Goal: Task Accomplishment & Management: Manage account settings

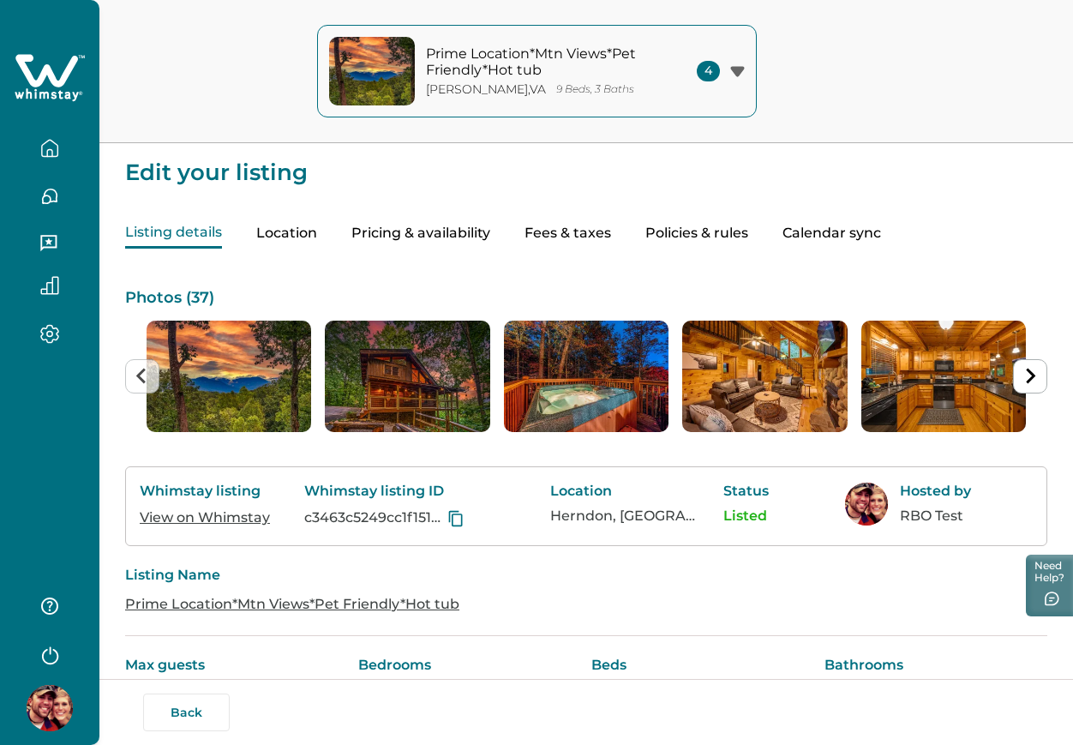
click at [487, 240] on button "Pricing & availability" at bounding box center [420, 234] width 139 height 30
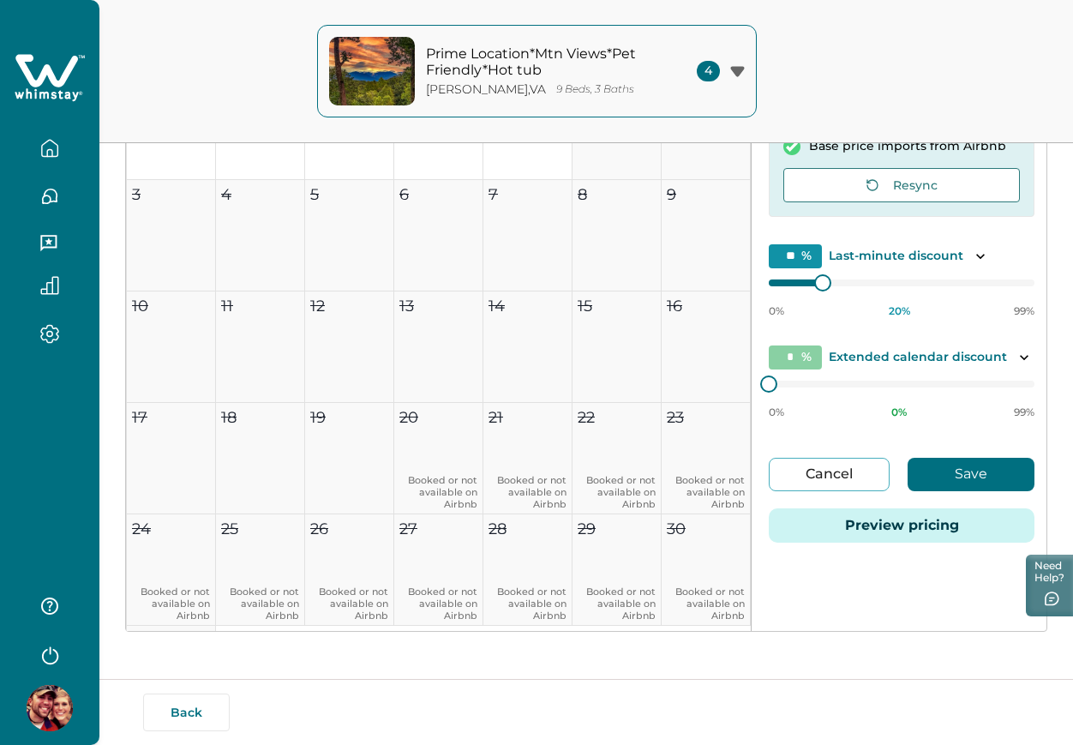
scroll to position [328, 0]
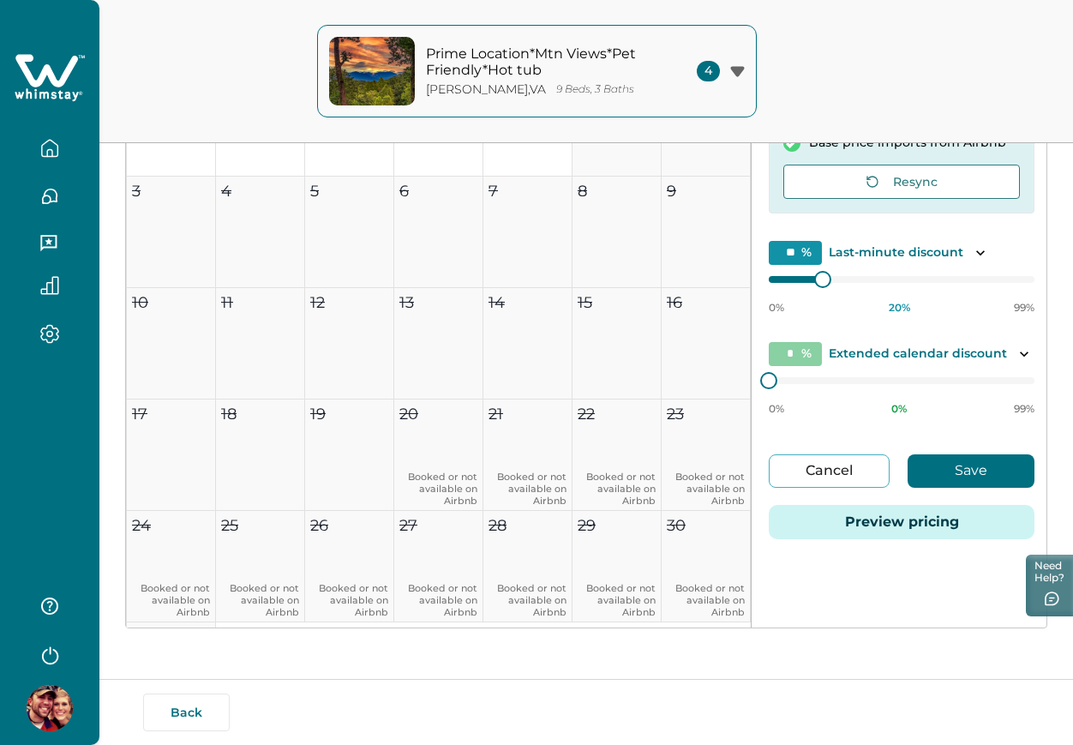
click at [902, 527] on button "Preview pricing" at bounding box center [902, 522] width 266 height 34
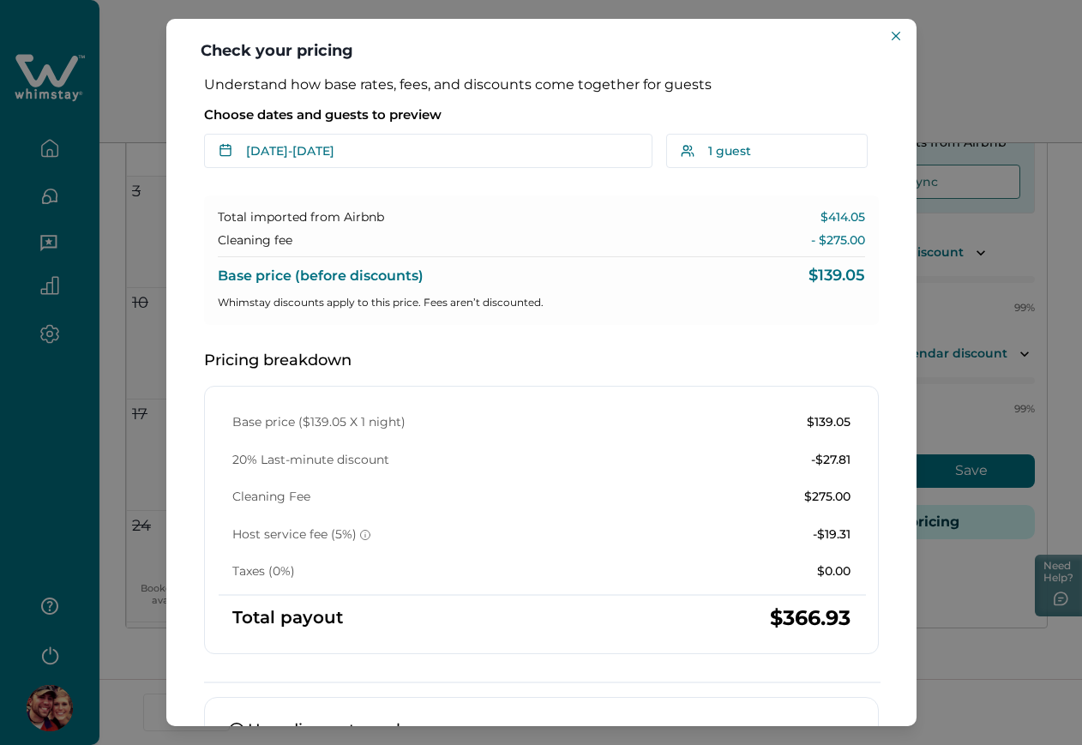
click at [743, 237] on div "Cleaning fee - $275.00" at bounding box center [541, 240] width 647 height 17
click at [909, 39] on header "Check your pricing" at bounding box center [541, 47] width 750 height 57
click at [902, 39] on button "Close" at bounding box center [895, 36] width 21 height 21
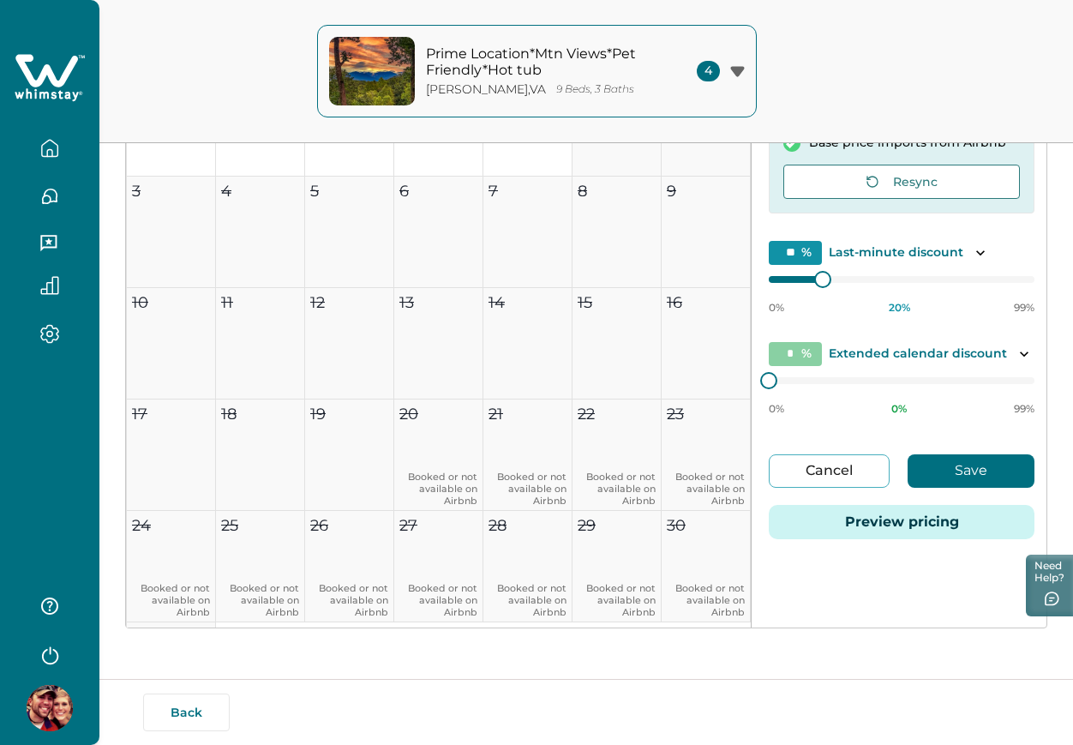
click at [902, 39] on div "Prime Location*Mtn Views*Pet Friendly*Hot tub [GEOGRAPHIC_DATA] , [GEOGRAPHIC_D…" at bounding box center [536, 71] width 1073 height 143
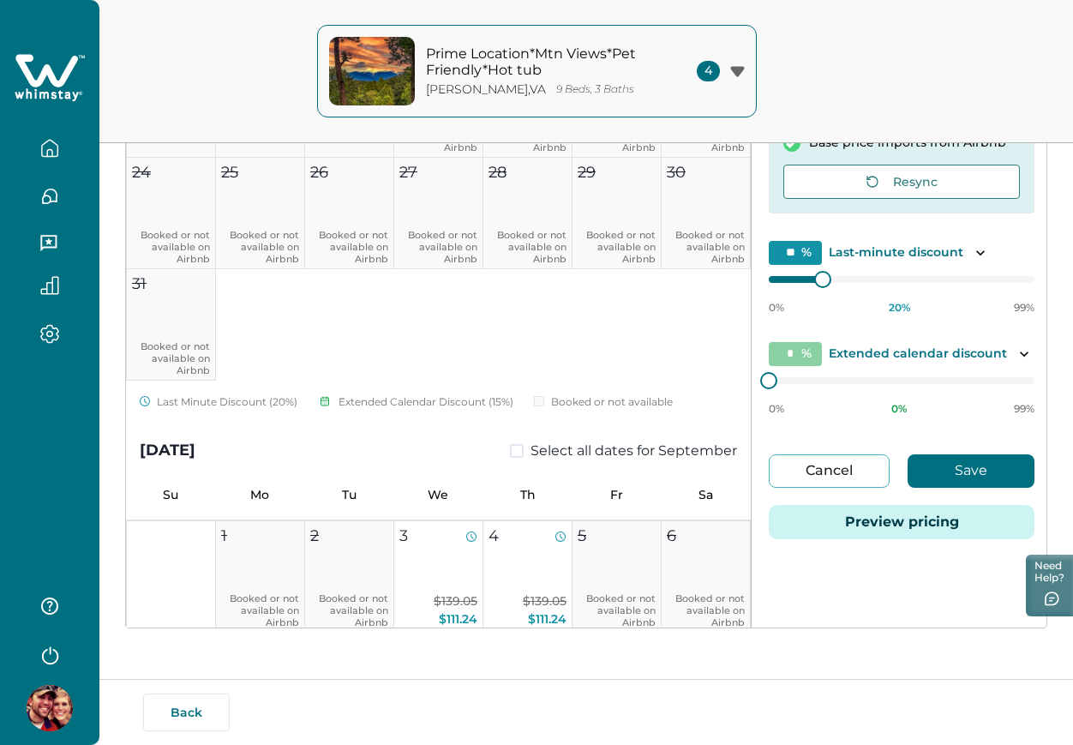
scroll to position [0, 0]
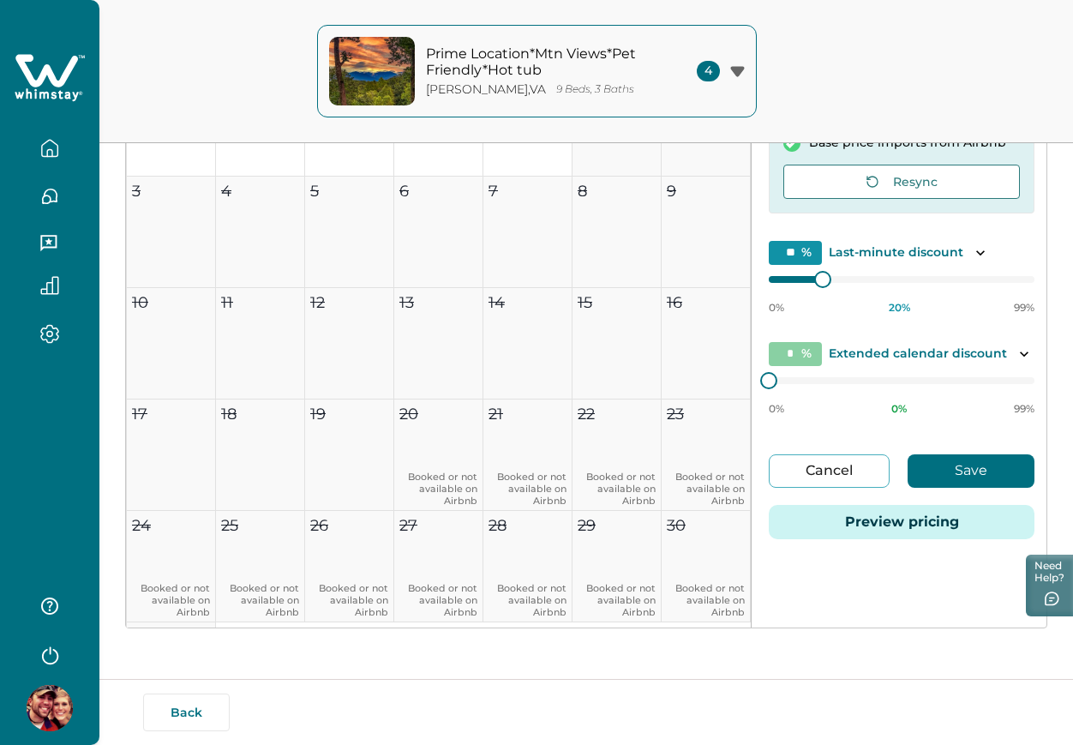
click at [867, 49] on div "Prime Location*Mtn Views*Pet Friendly*Hot tub [GEOGRAPHIC_DATA] , [GEOGRAPHIC_D…" at bounding box center [536, 71] width 1073 height 143
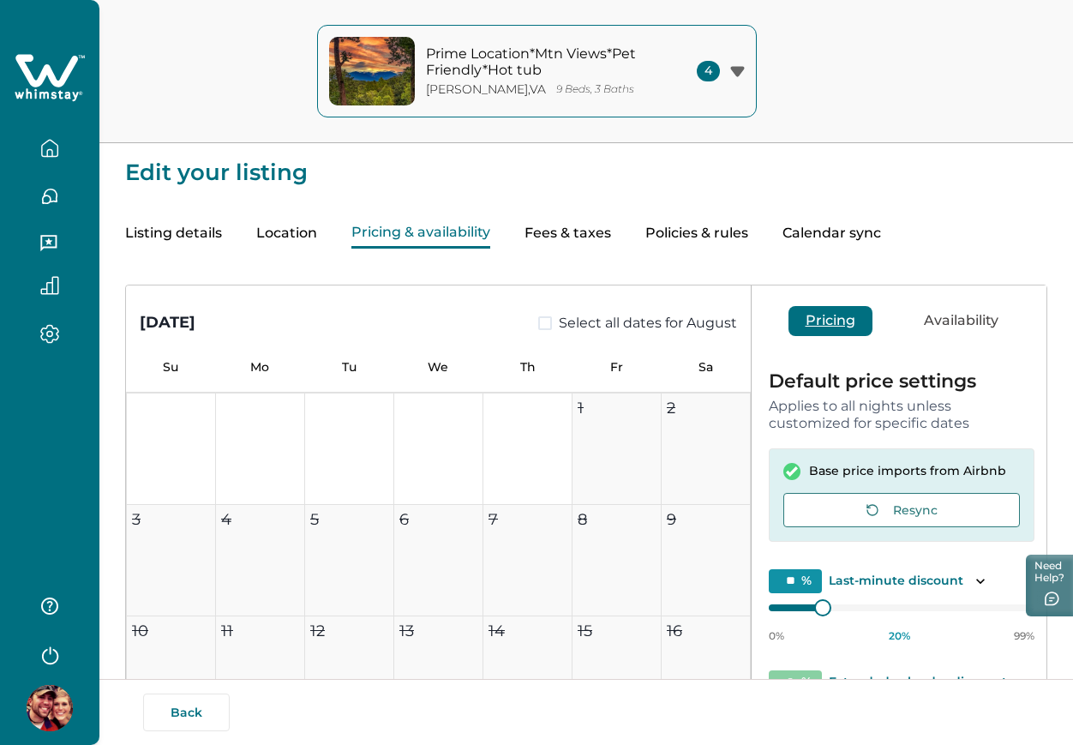
click at [189, 232] on button "Listing details" at bounding box center [173, 234] width 97 height 30
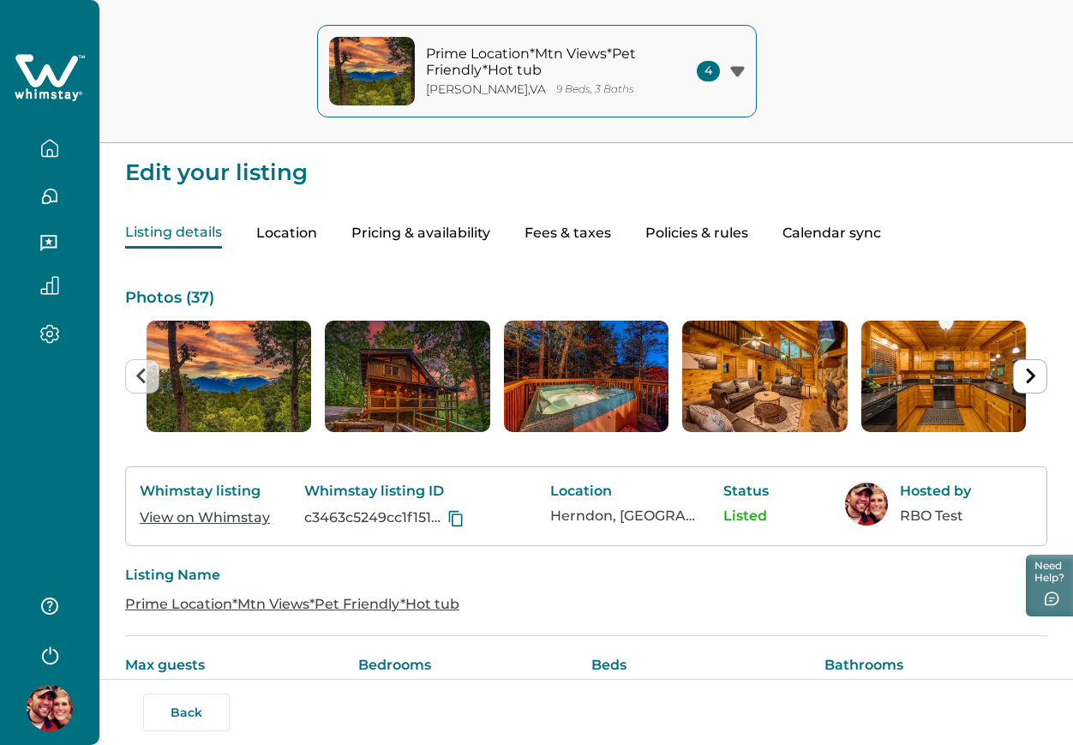
click at [239, 509] on link "View on Whimstay" at bounding box center [205, 517] width 130 height 16
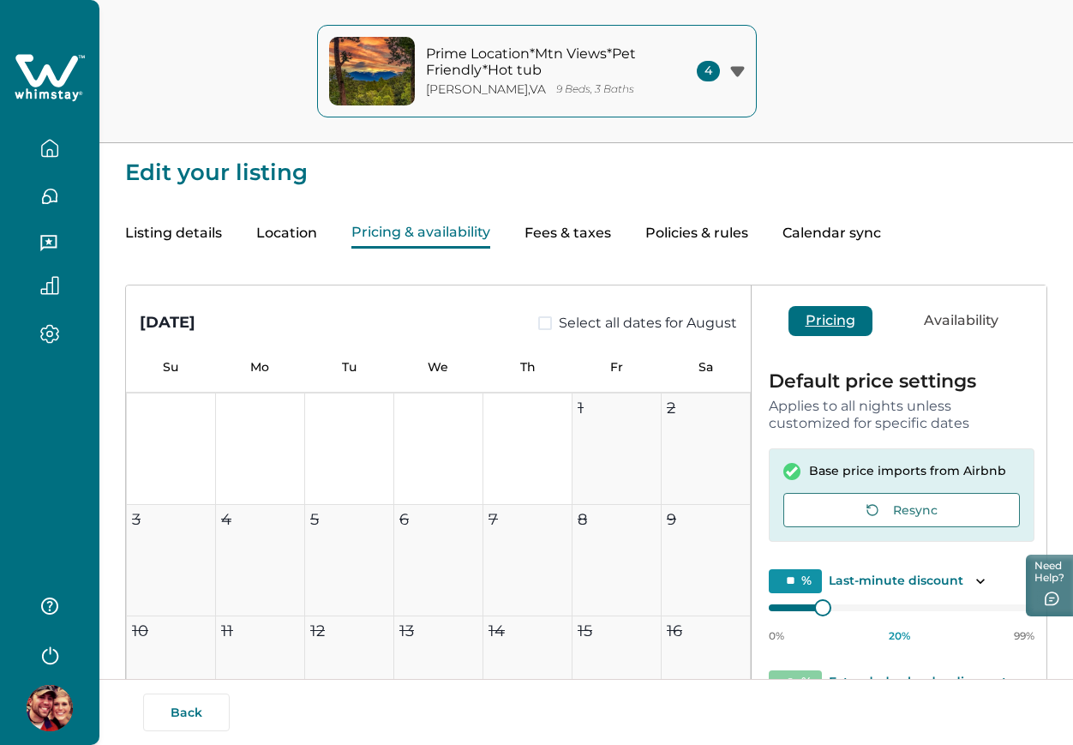
click at [482, 238] on button "Pricing & availability" at bounding box center [420, 234] width 139 height 30
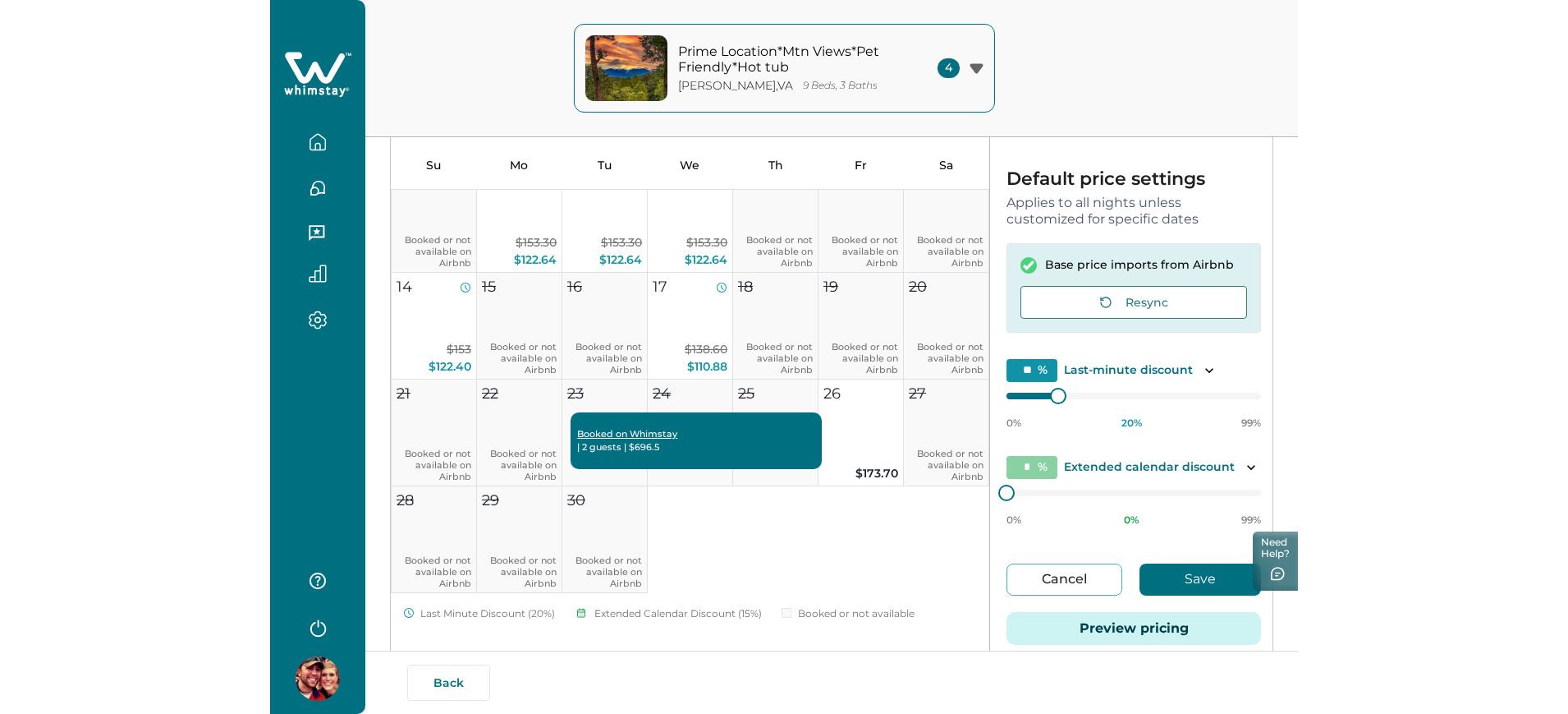
scroll to position [205, 0]
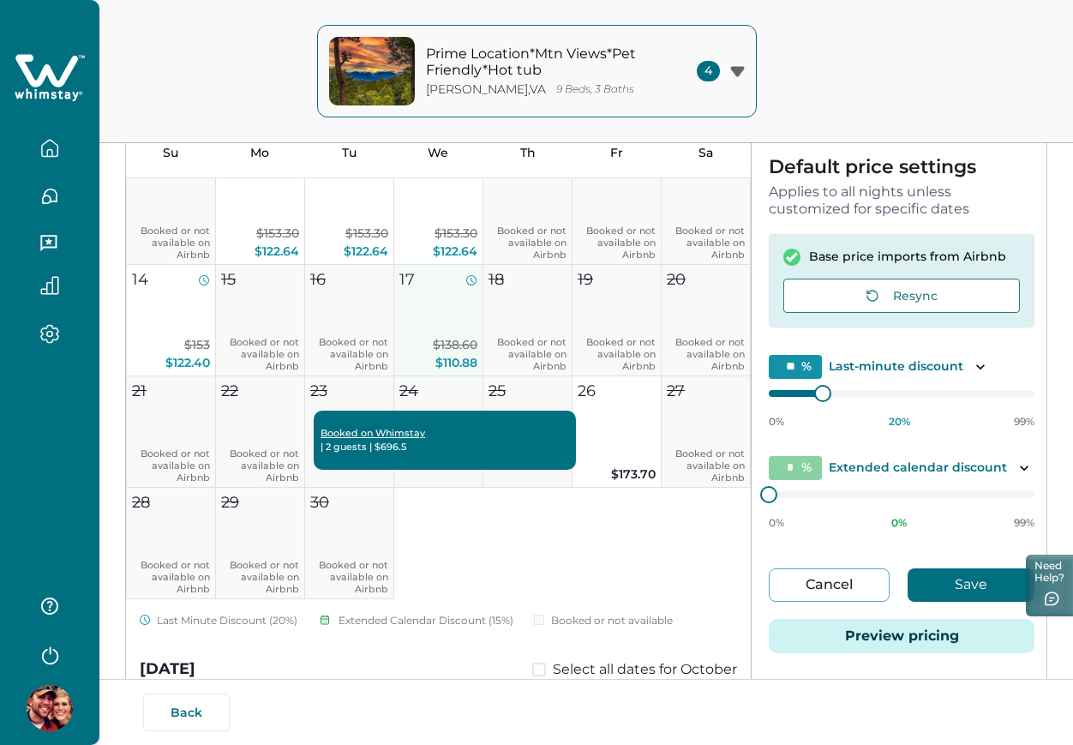
click at [448, 327] on button "17 $138.60 $110.88" at bounding box center [438, 320] width 89 height 111
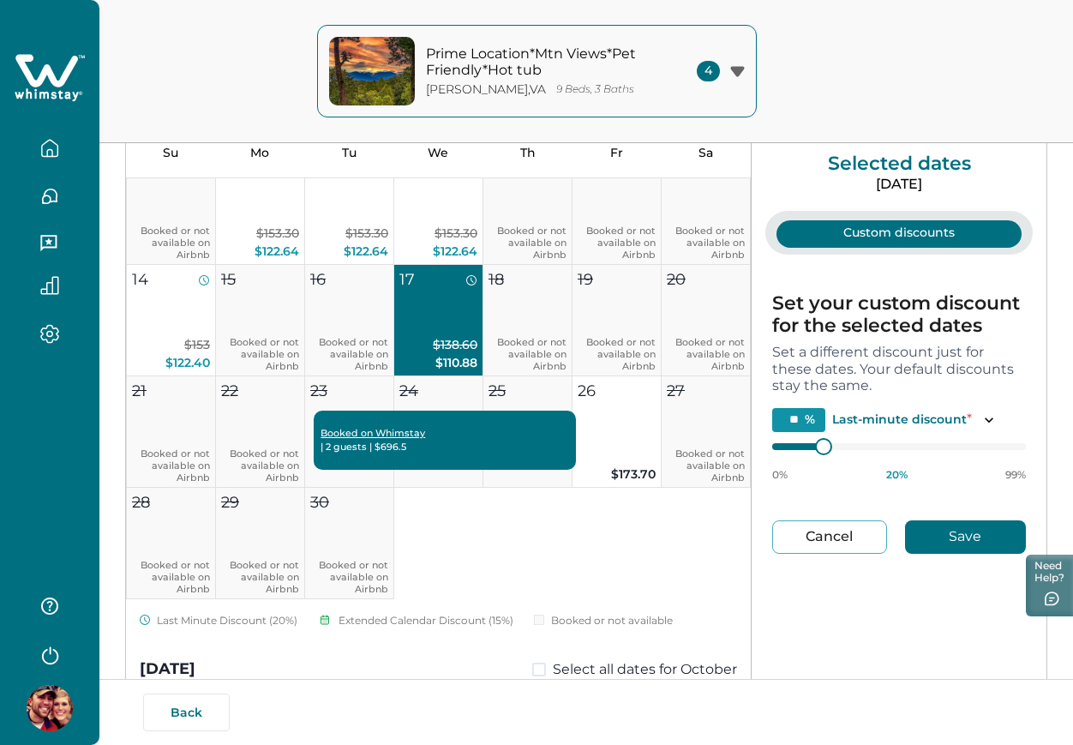
click at [824, 529] on button "Cancel" at bounding box center [829, 536] width 115 height 33
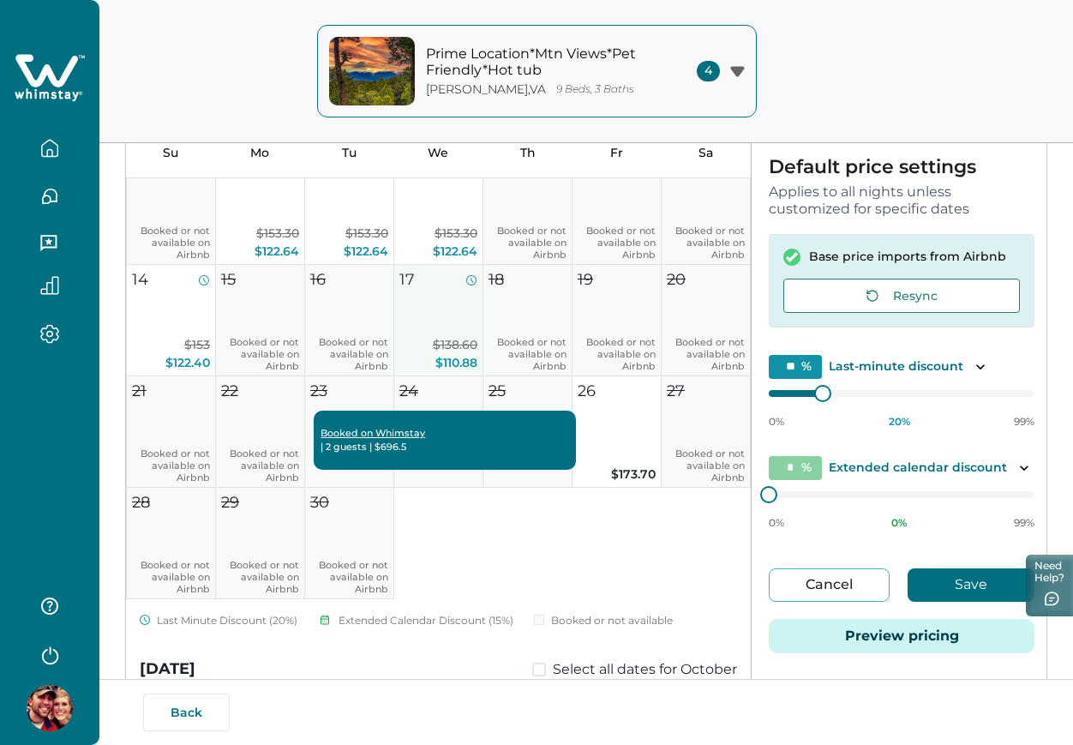
click at [442, 332] on button "17 $138.60 $110.88" at bounding box center [438, 320] width 89 height 111
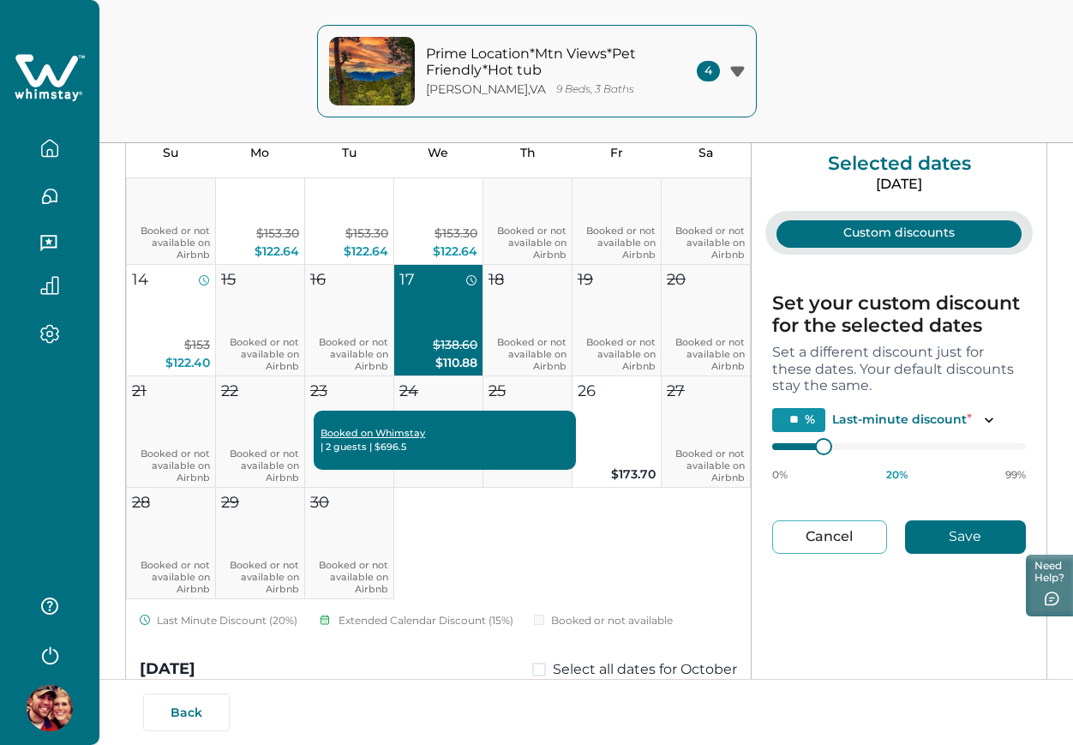
click at [788, 528] on button "Cancel" at bounding box center [829, 536] width 115 height 33
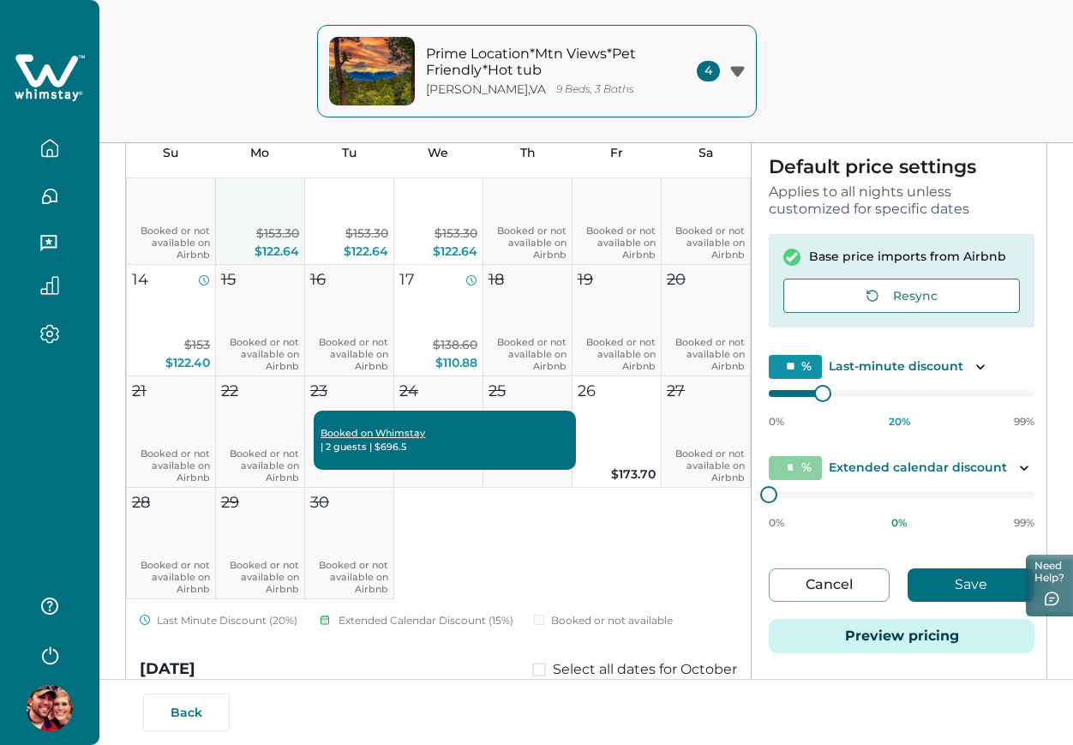
click at [259, 225] on span "$153.30" at bounding box center [277, 232] width 43 height 15
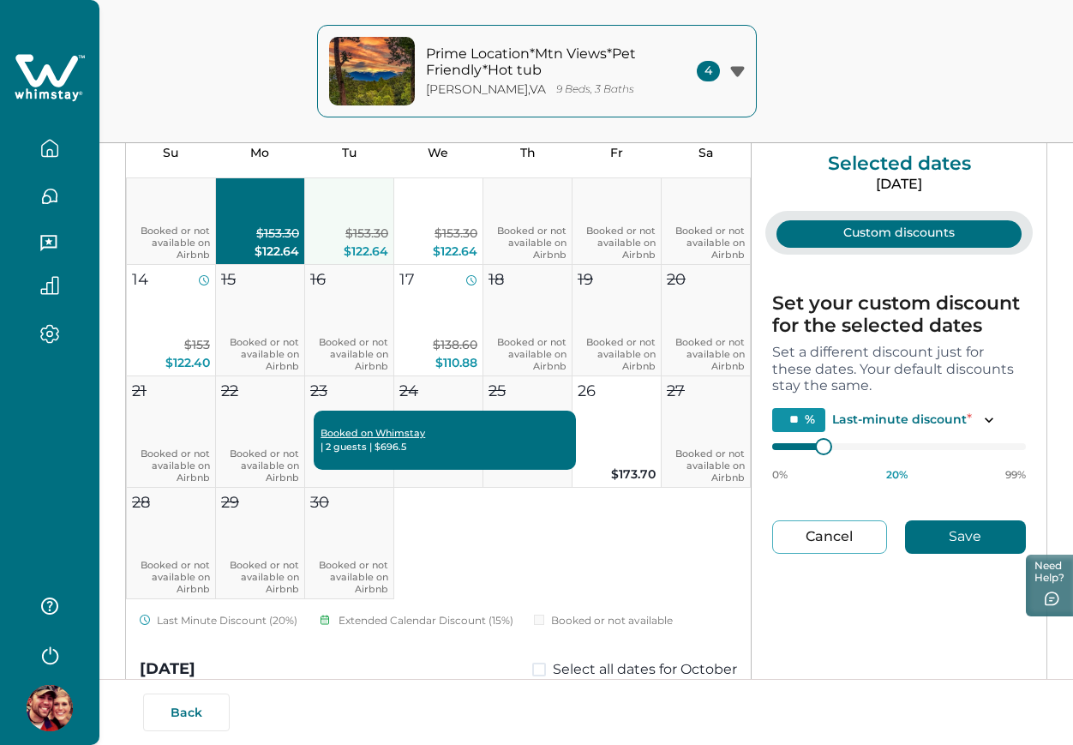
click at [345, 233] on span "$153.30" at bounding box center [366, 232] width 43 height 15
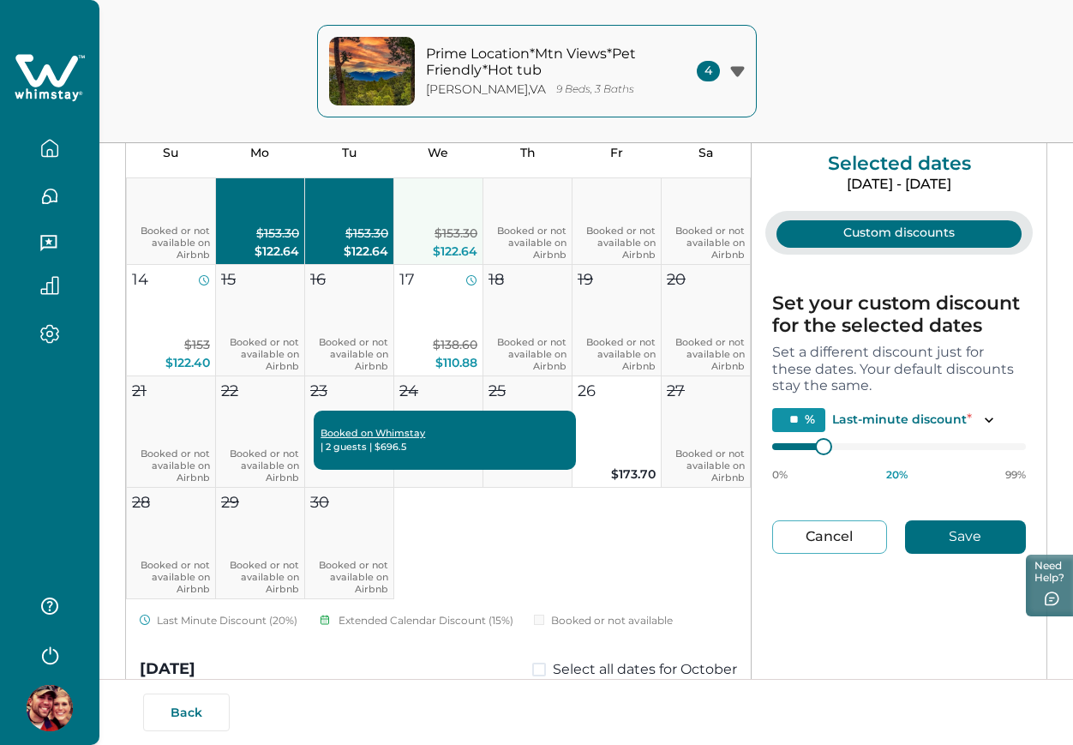
click at [394, 228] on button "10 $153.30 $122.64" at bounding box center [438, 208] width 89 height 111
click at [845, 536] on button "Cancel" at bounding box center [829, 536] width 115 height 33
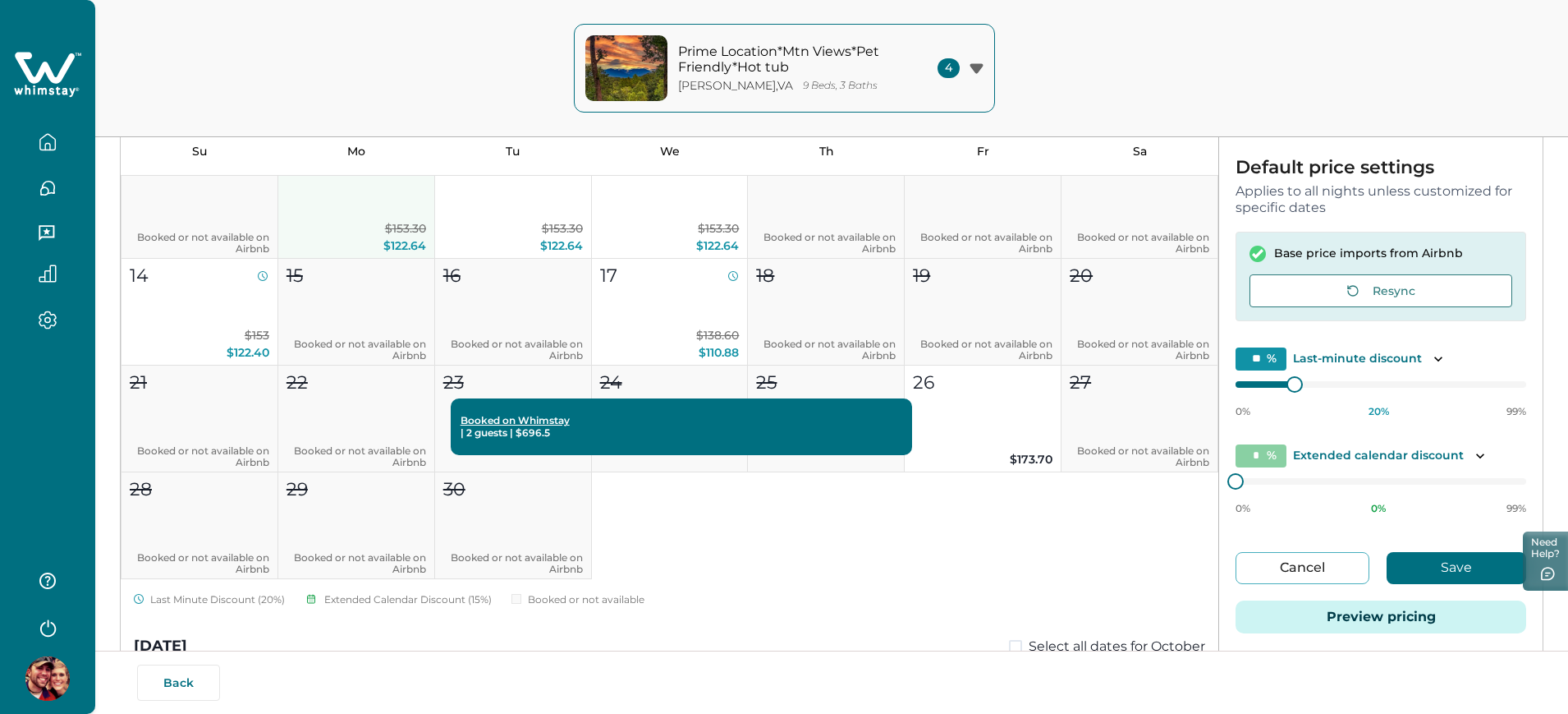
click at [365, 231] on p "$153.30 $122.64" at bounding box center [356, 238] width 140 height 35
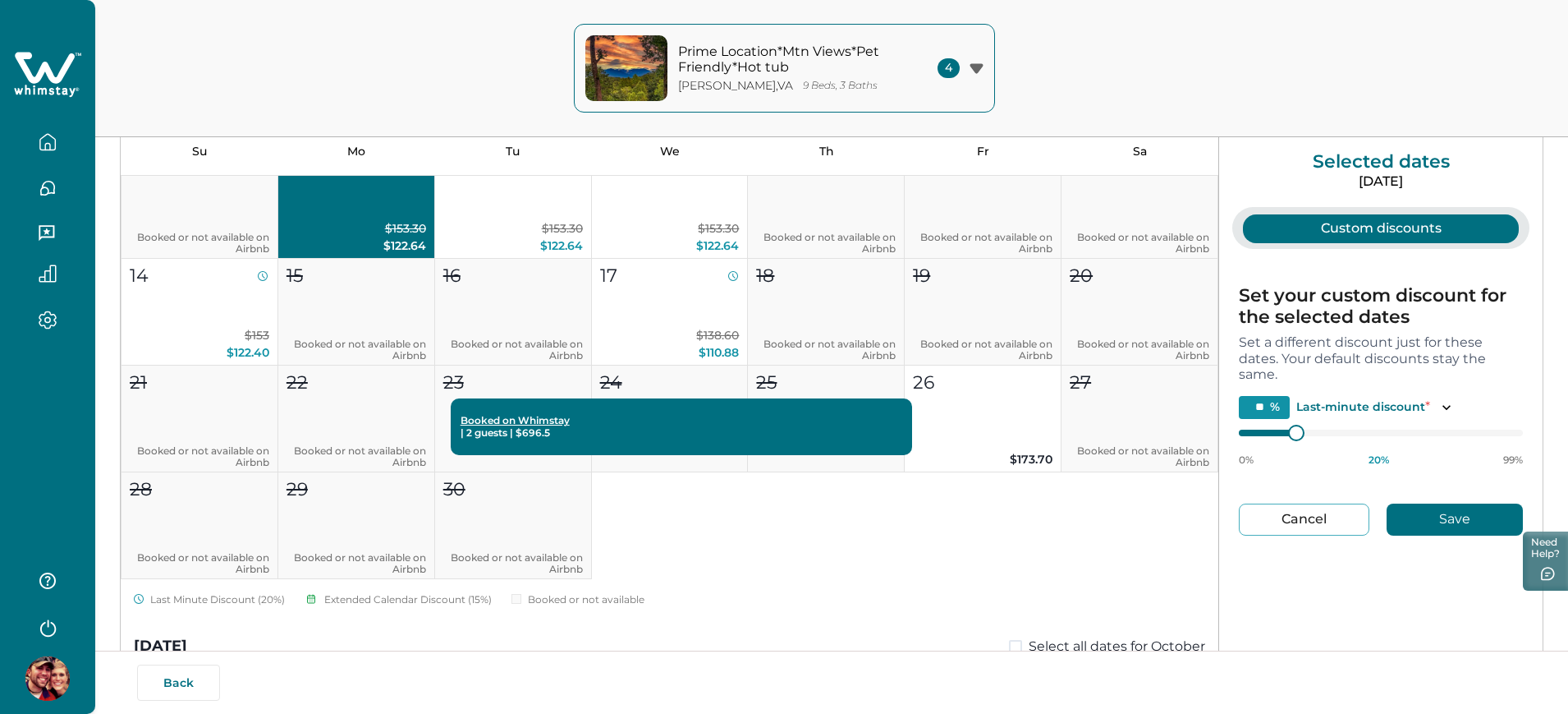
click at [1027, 560] on div "1 Booked or not available on Airbnb 2 Booked or not available on Airbnb 3 $139.…" at bounding box center [670, 311] width 1098 height 535
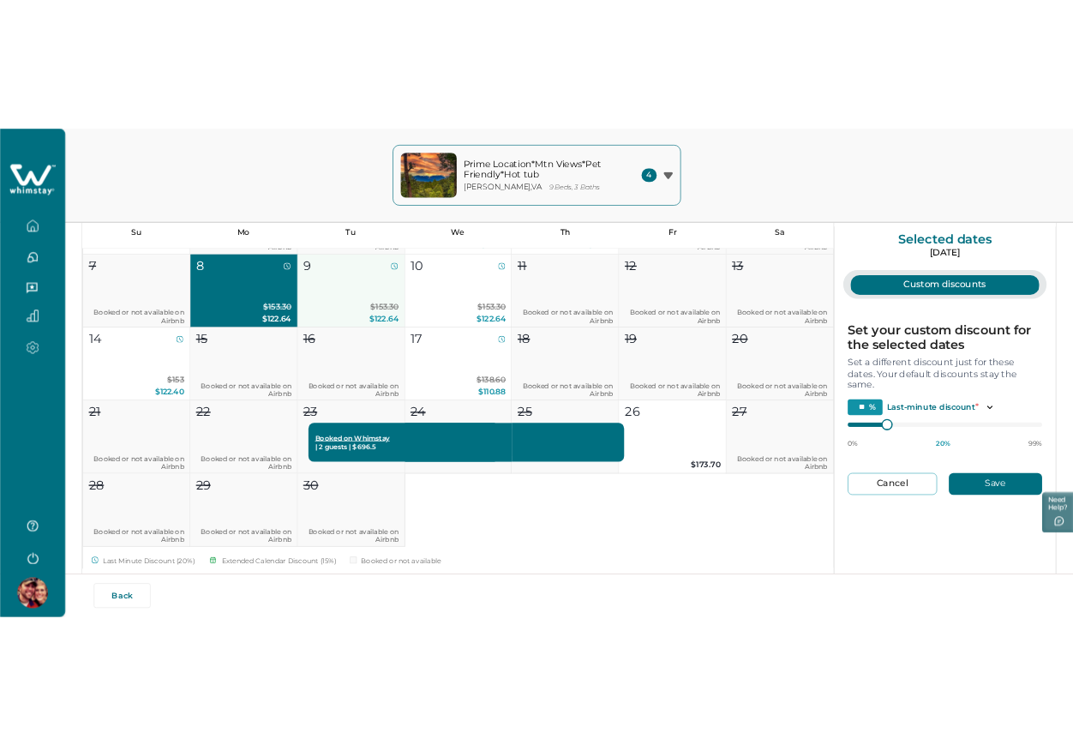
scroll to position [912, 0]
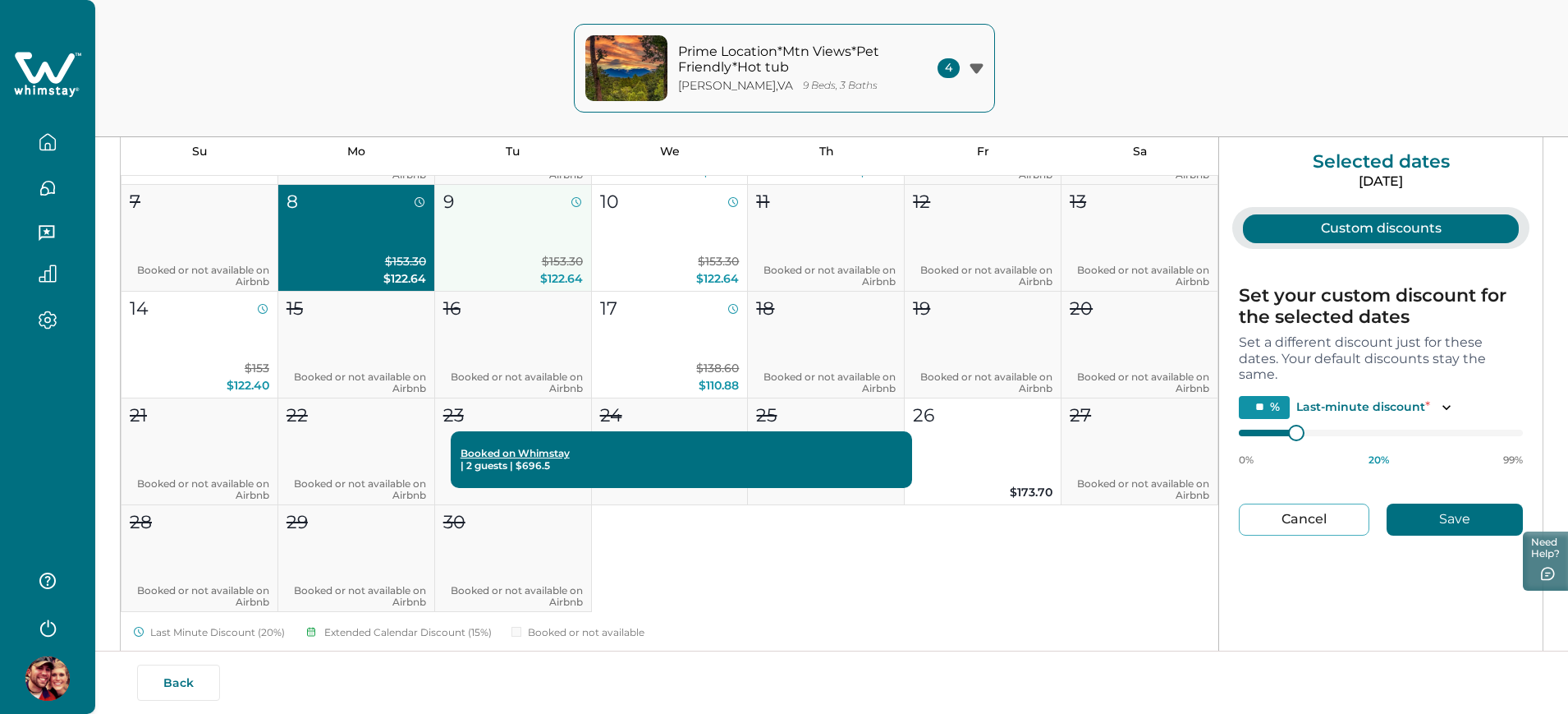
click at [515, 224] on button "9 $153.30 $122.64" at bounding box center [513, 238] width 157 height 106
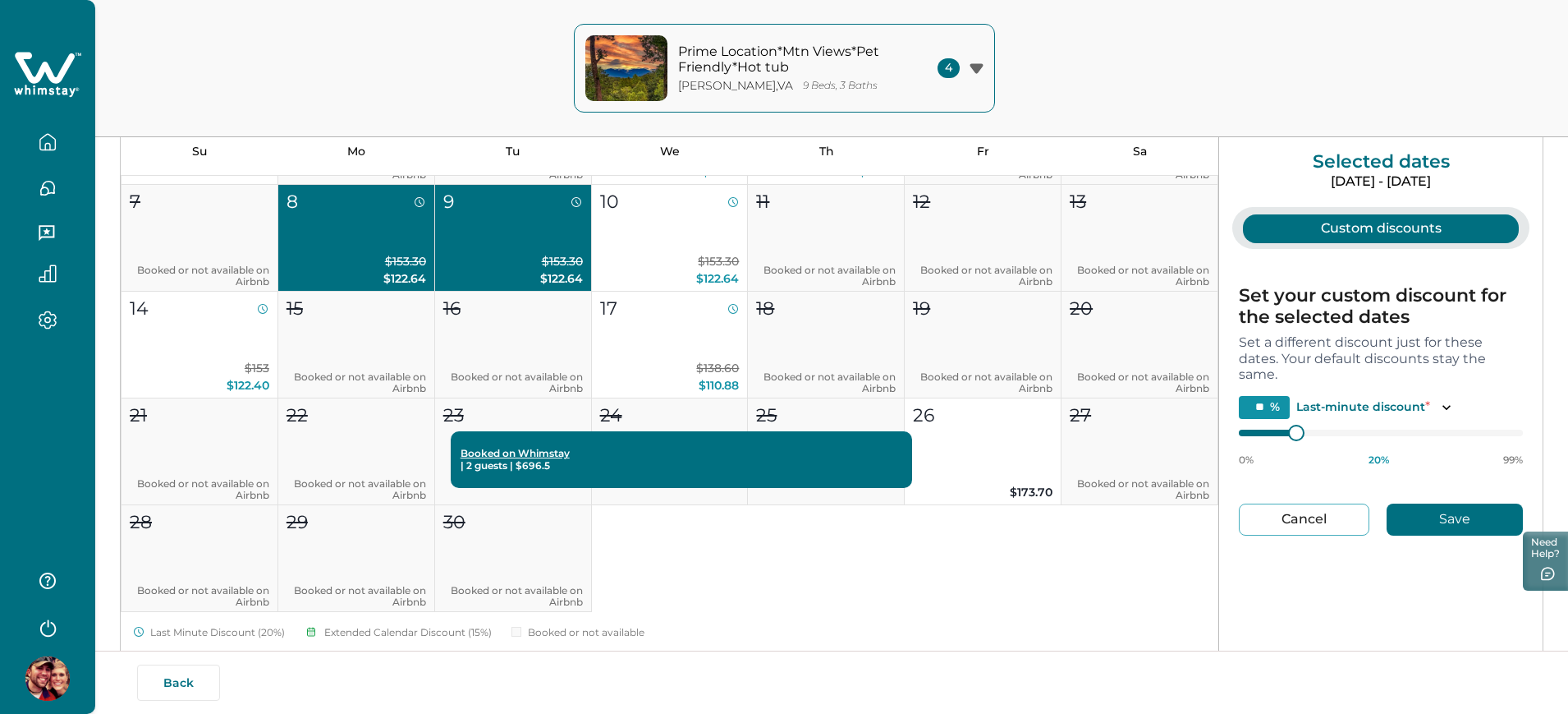
drag, startPoint x: 923, startPoint y: 541, endPoint x: 1000, endPoint y: 532, distance: 77.5
click at [1000, 532] on div "1 Booked or not available on Airbnb 2 Booked or not available on Airbnb 3 $139.…" at bounding box center [670, 345] width 1098 height 535
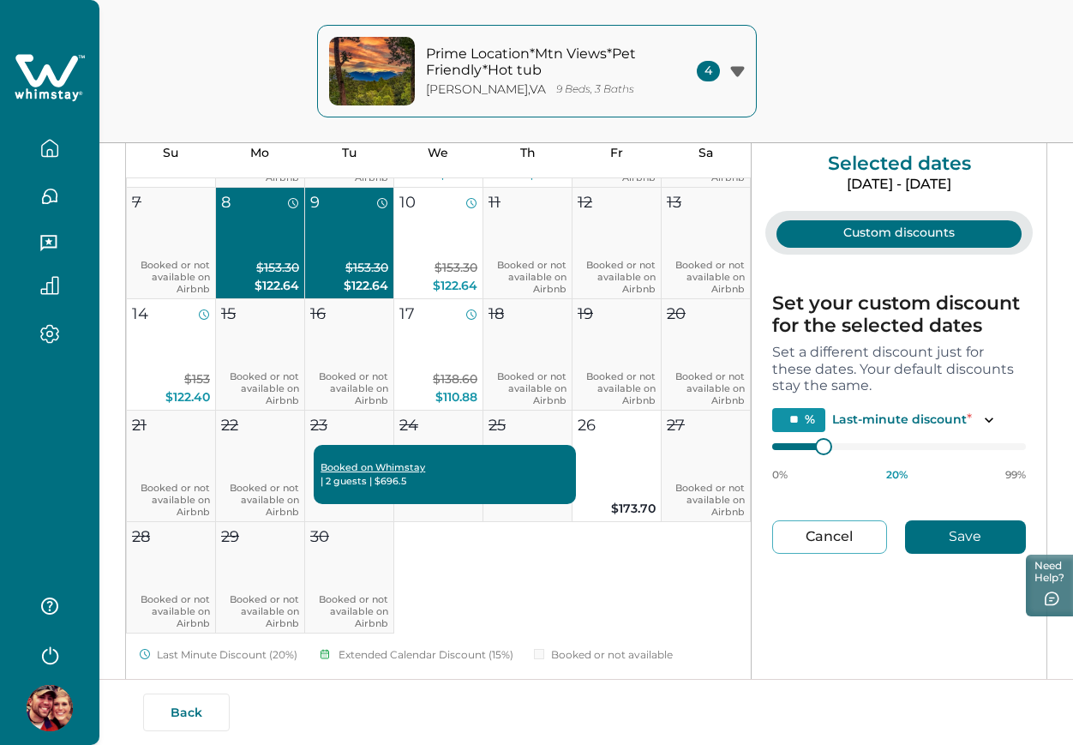
scroll to position [200, 0]
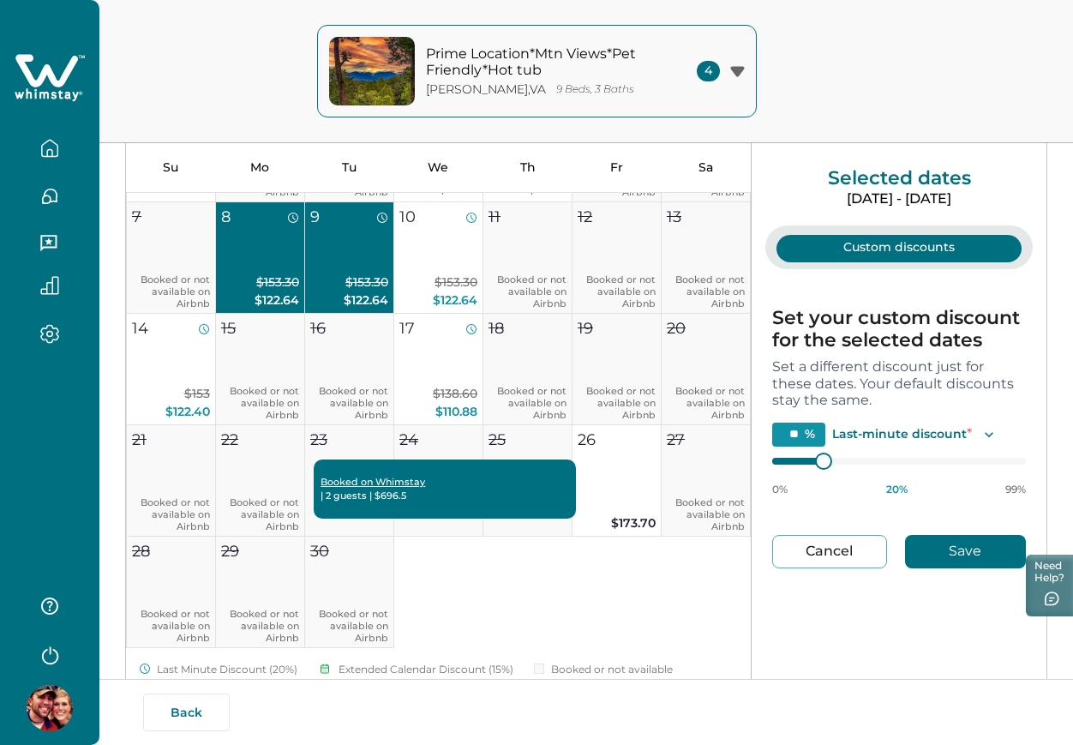
click at [992, 433] on icon "Toggle description" at bounding box center [988, 434] width 17 height 17
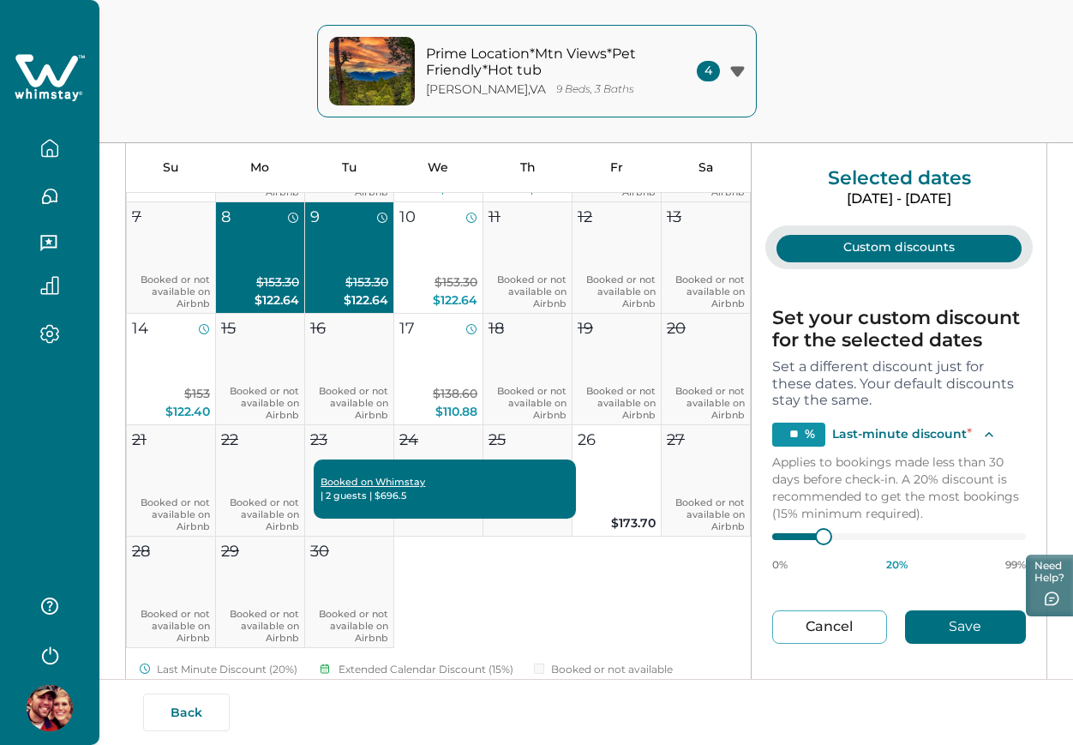
click at [992, 433] on icon "Toggle description" at bounding box center [988, 434] width 17 height 17
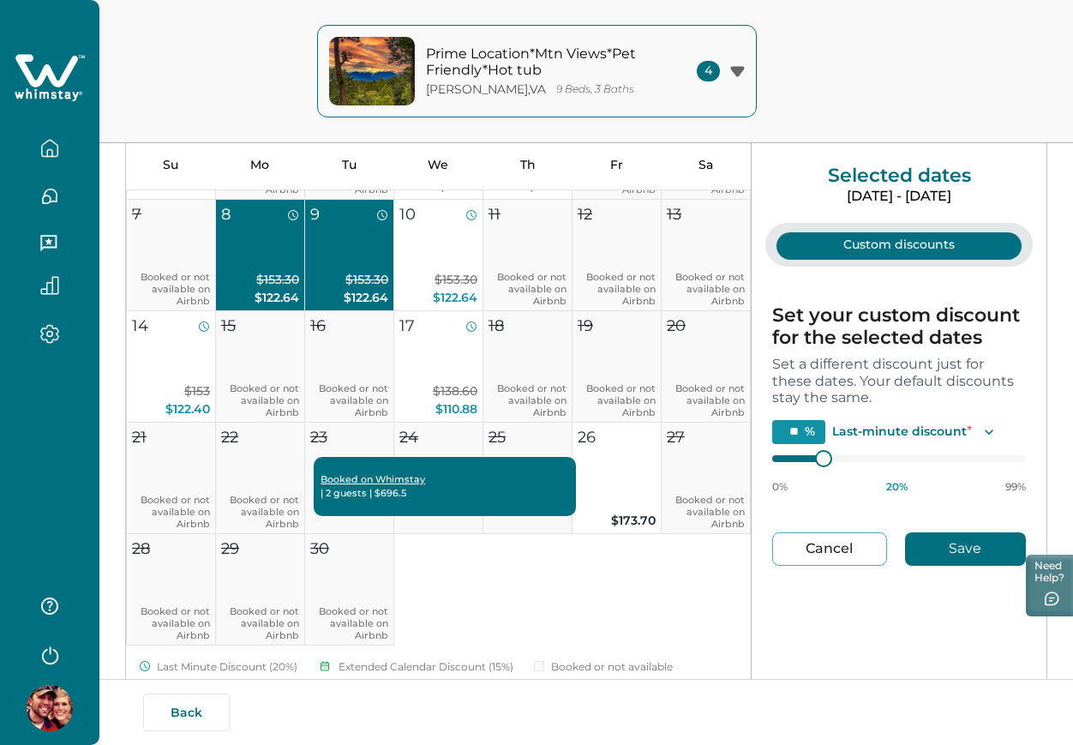
scroll to position [205, 0]
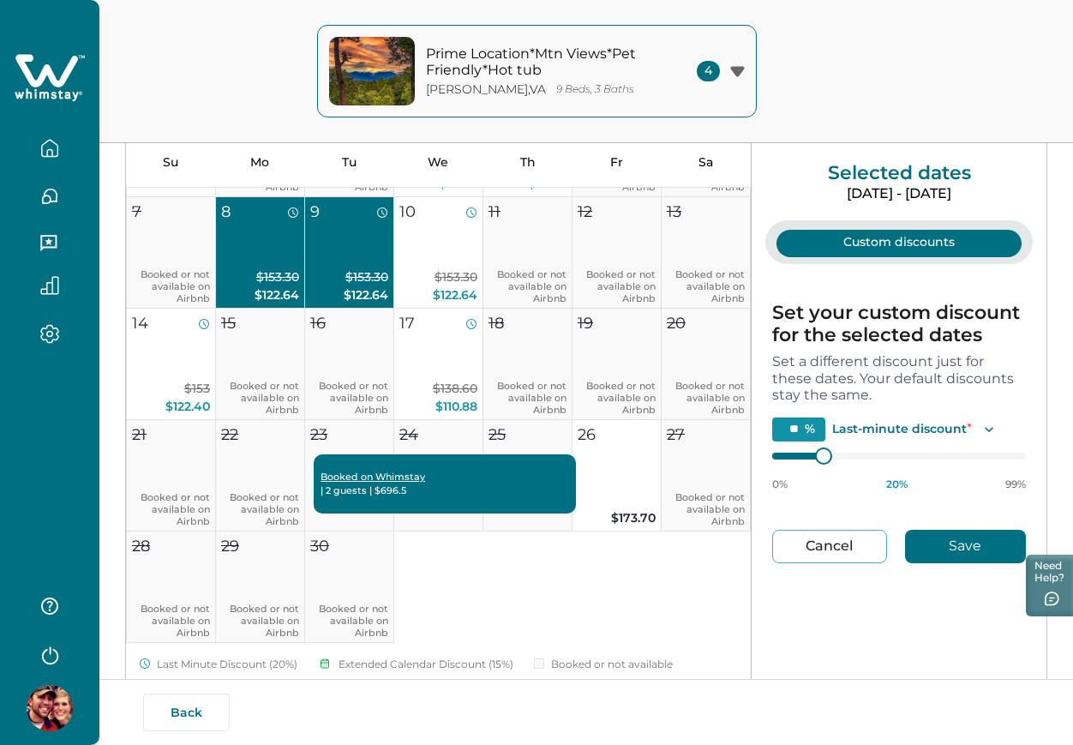
click at [968, 550] on button "Save" at bounding box center [965, 546] width 121 height 33
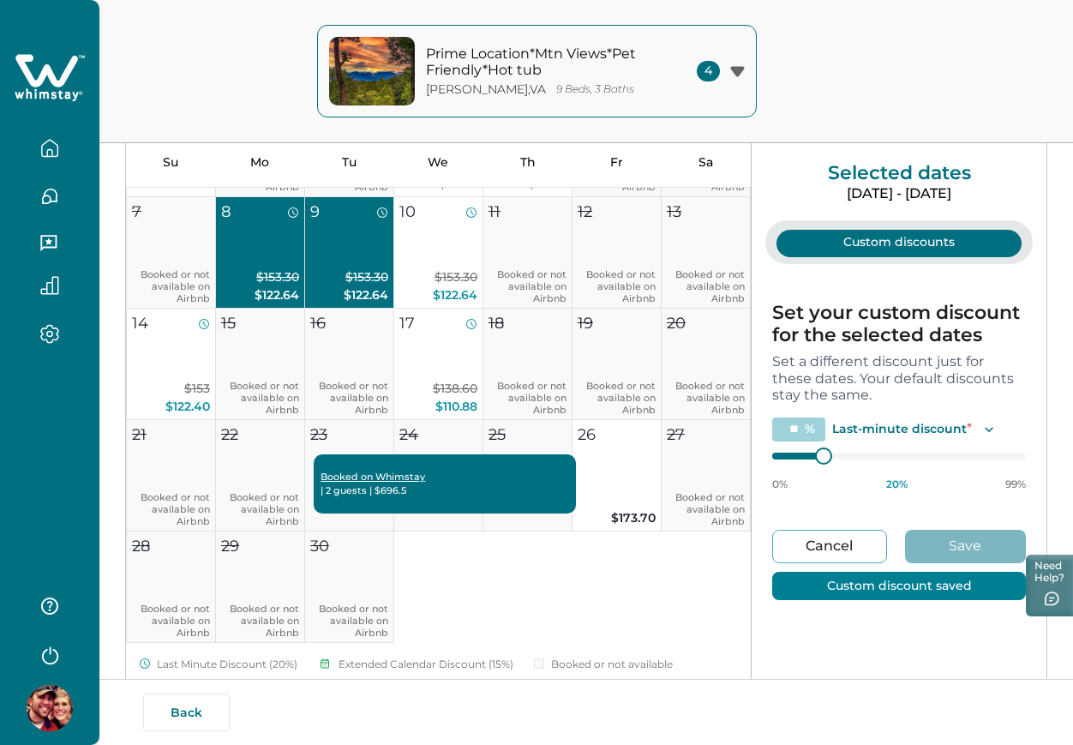
type input "*"
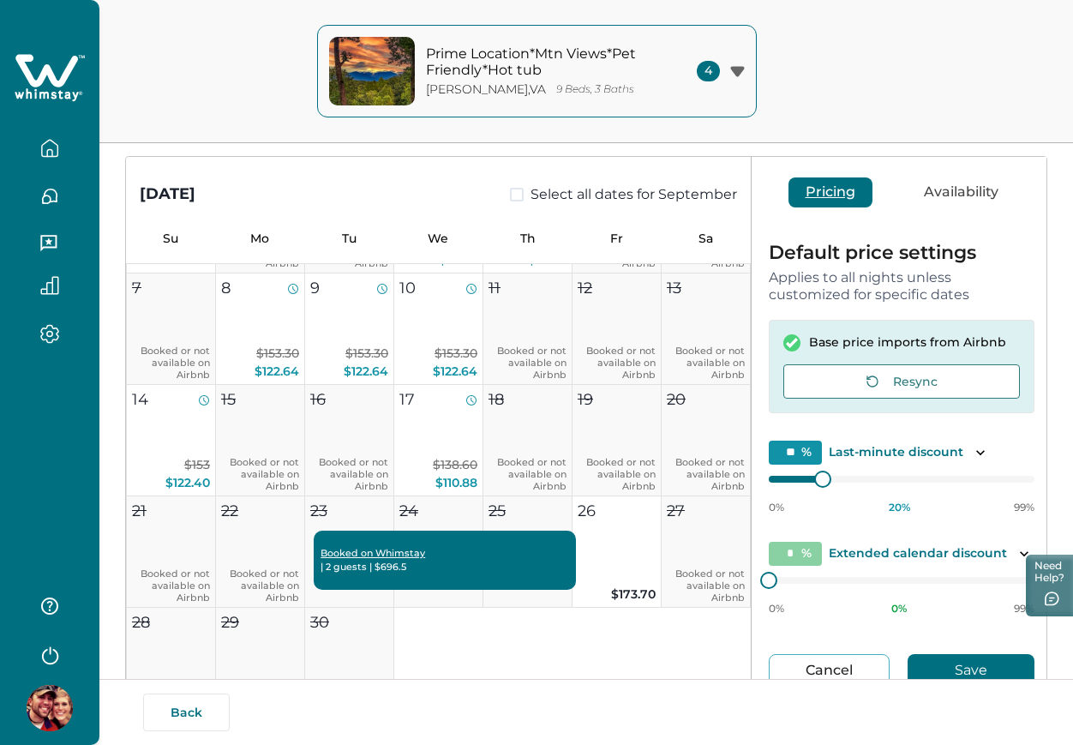
scroll to position [107, 0]
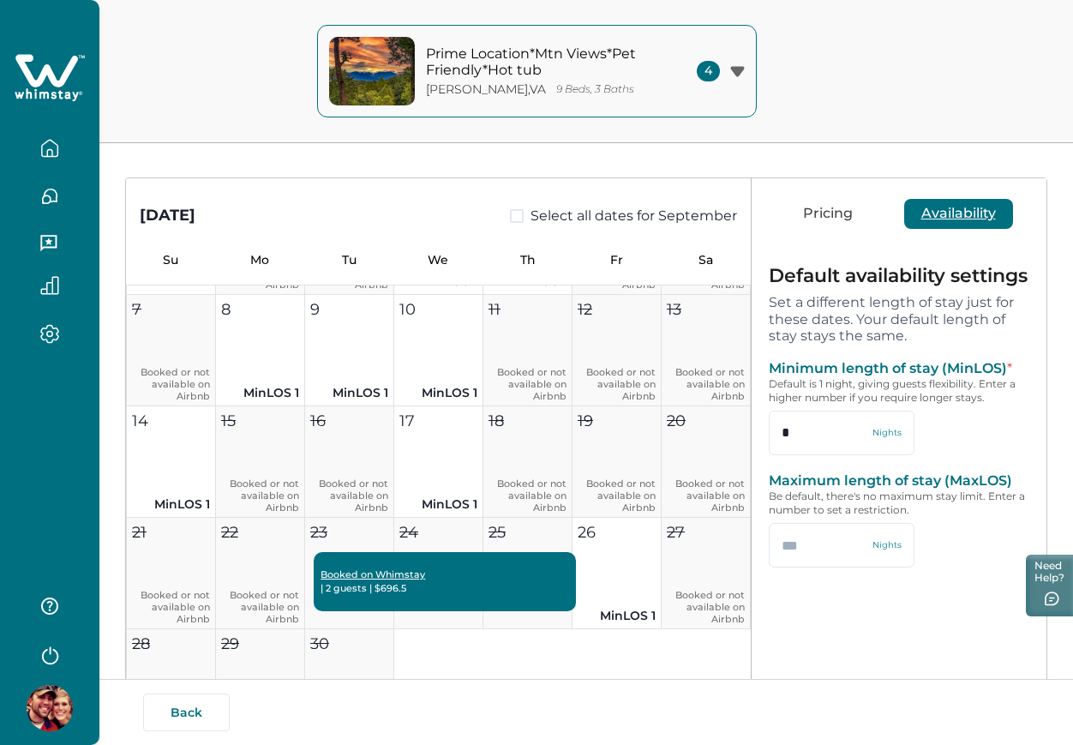
click at [967, 213] on button "Availability" at bounding box center [958, 214] width 109 height 30
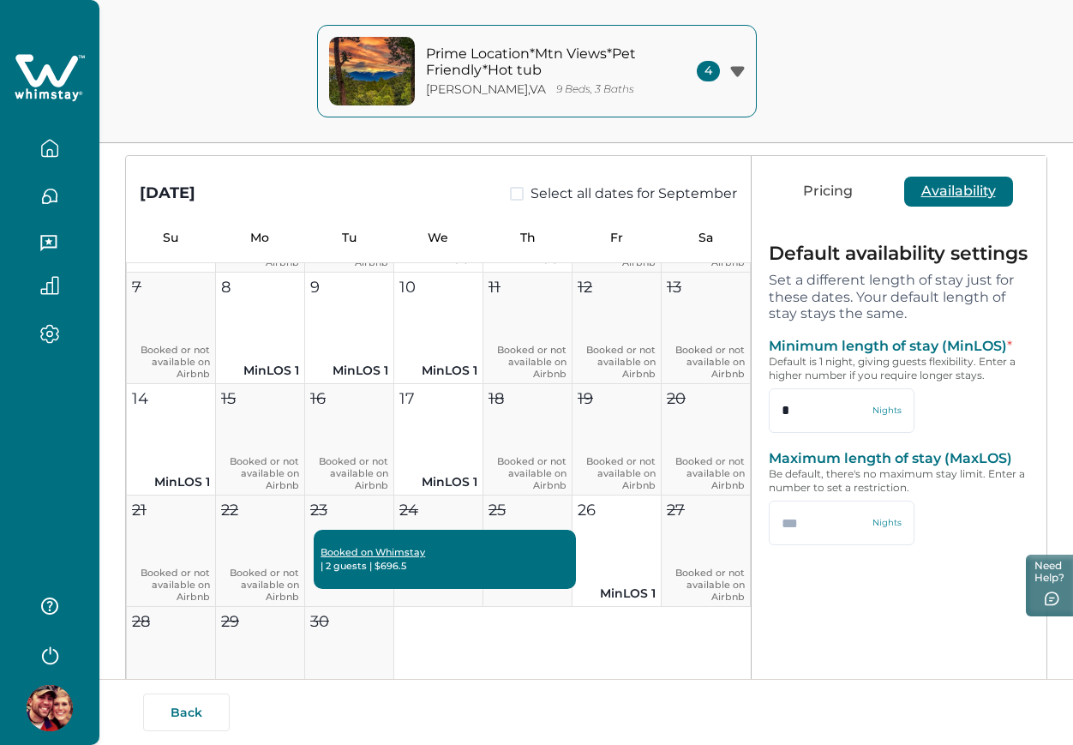
scroll to position [129, 0]
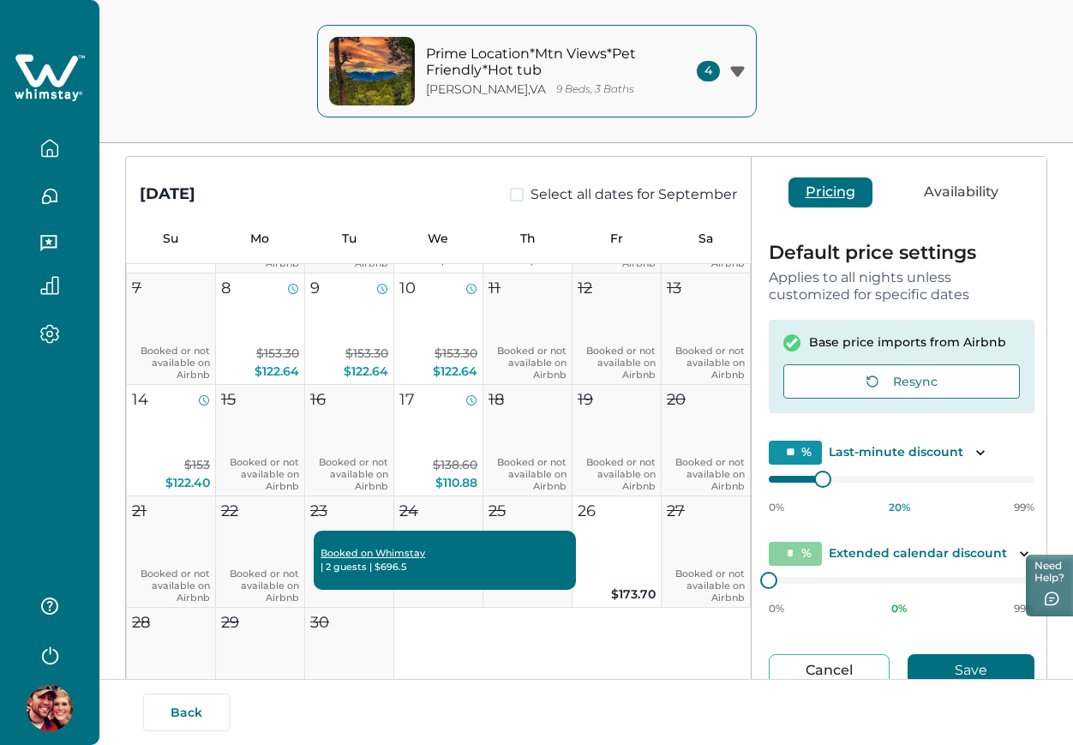
click at [861, 190] on button "Pricing" at bounding box center [830, 192] width 84 height 30
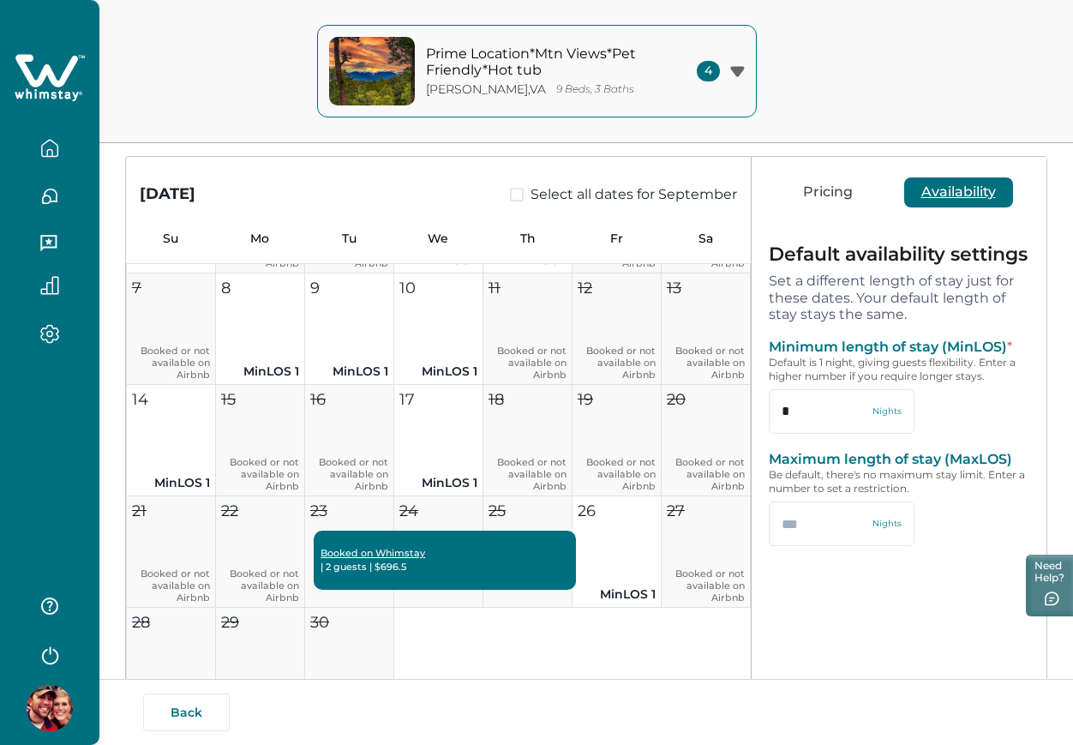
click at [928, 193] on button "Availability" at bounding box center [958, 192] width 109 height 30
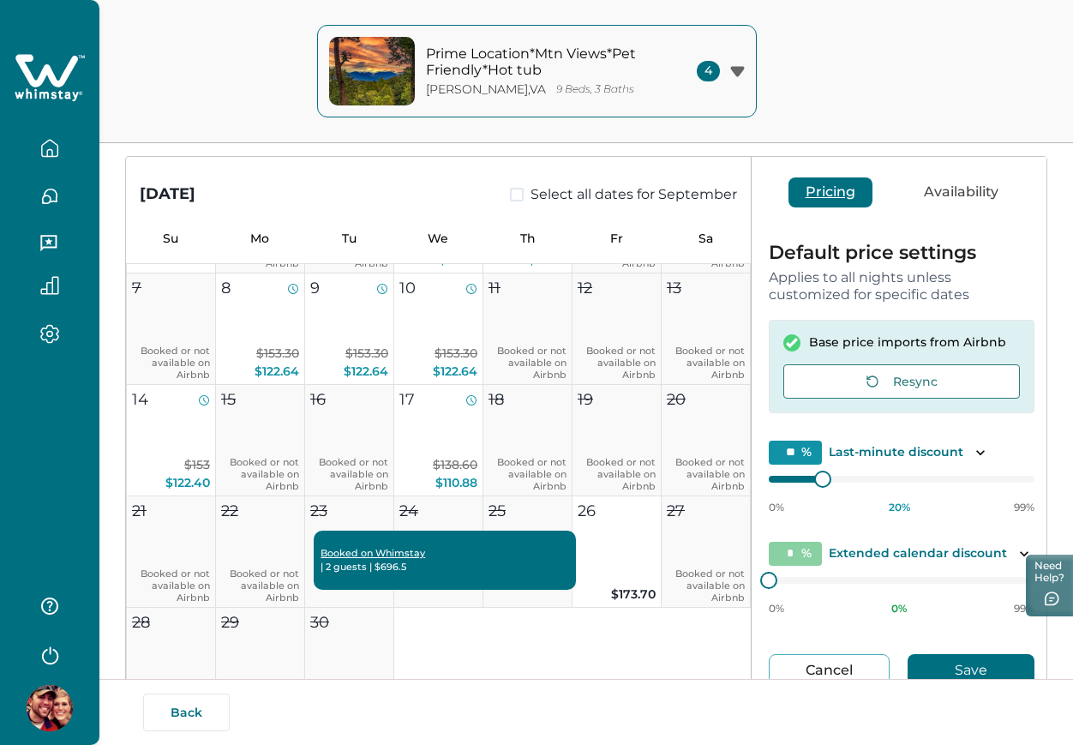
click at [840, 191] on button "Pricing" at bounding box center [830, 192] width 84 height 30
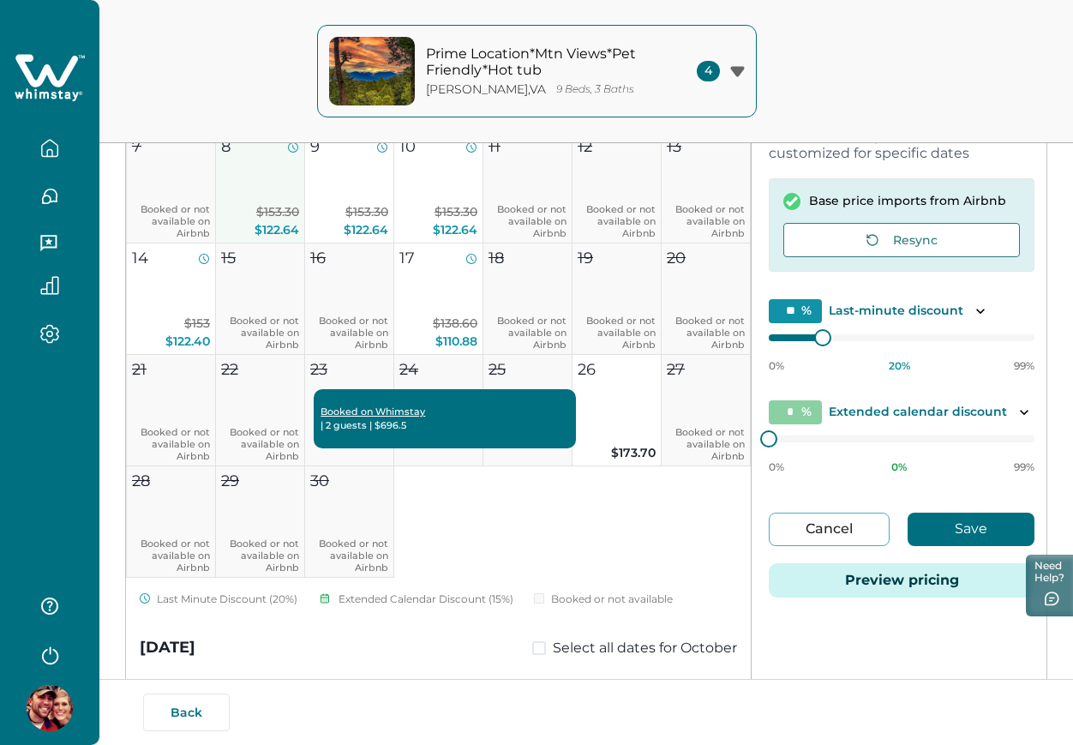
click at [261, 222] on span "$122.64" at bounding box center [277, 229] width 45 height 15
type input "**"
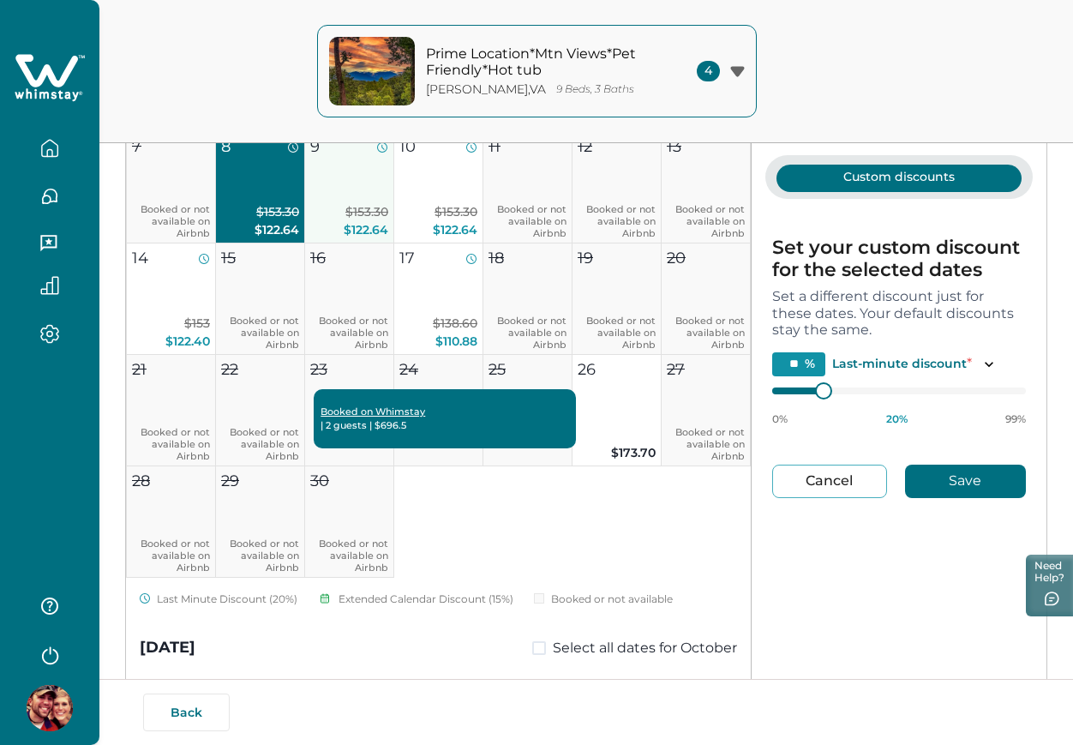
click at [354, 215] on span "$153.30" at bounding box center [366, 211] width 43 height 15
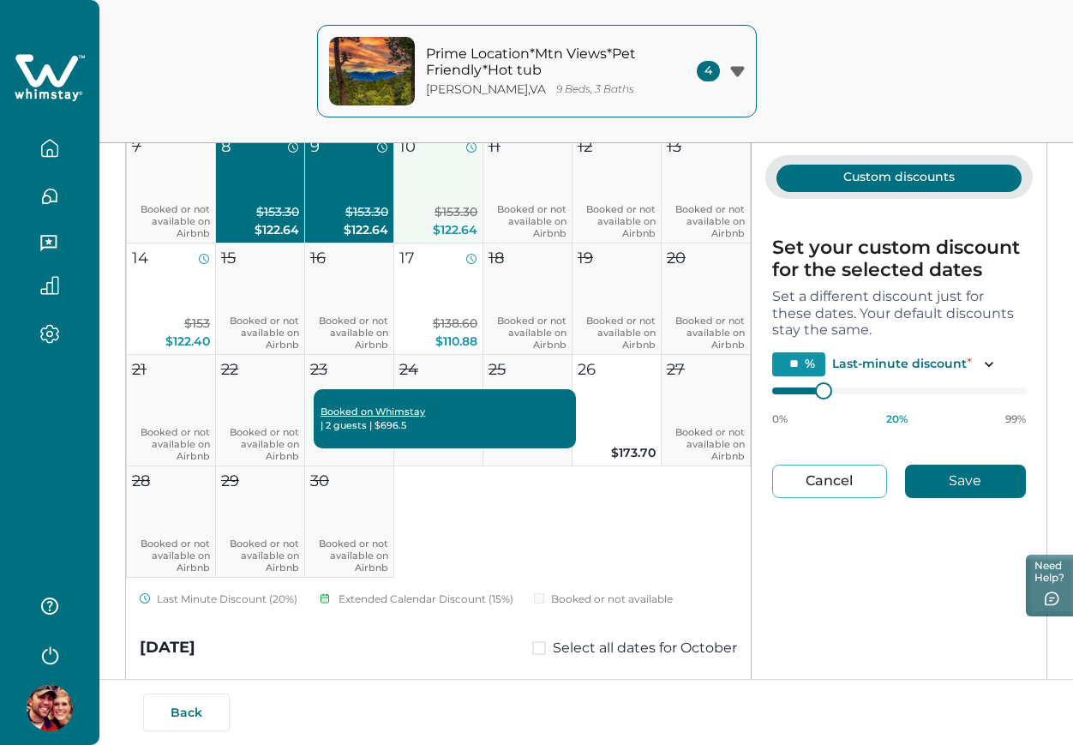
click at [452, 219] on span "$153.30" at bounding box center [455, 211] width 43 height 15
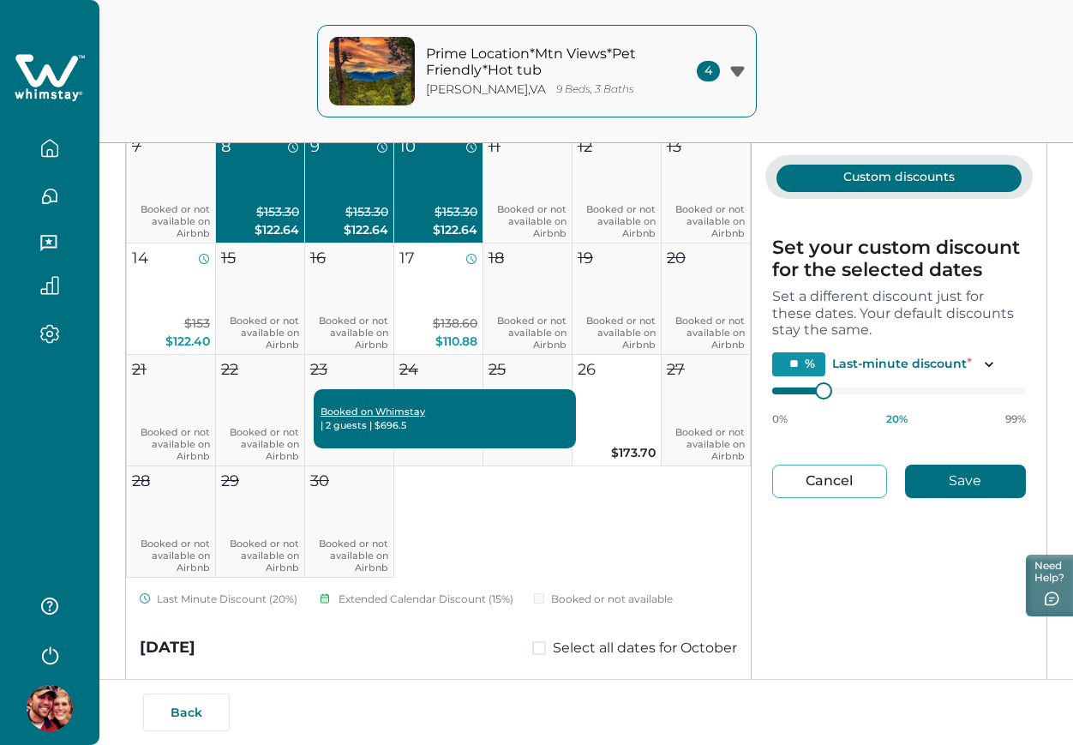
type input "**"
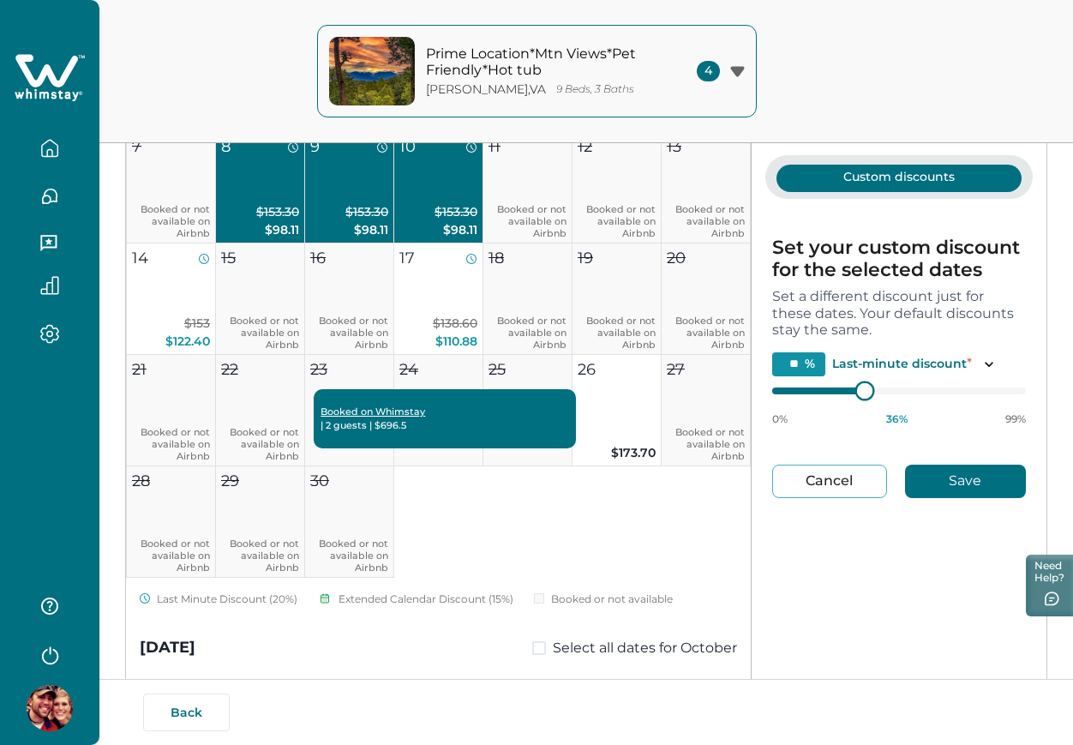
type input "**"
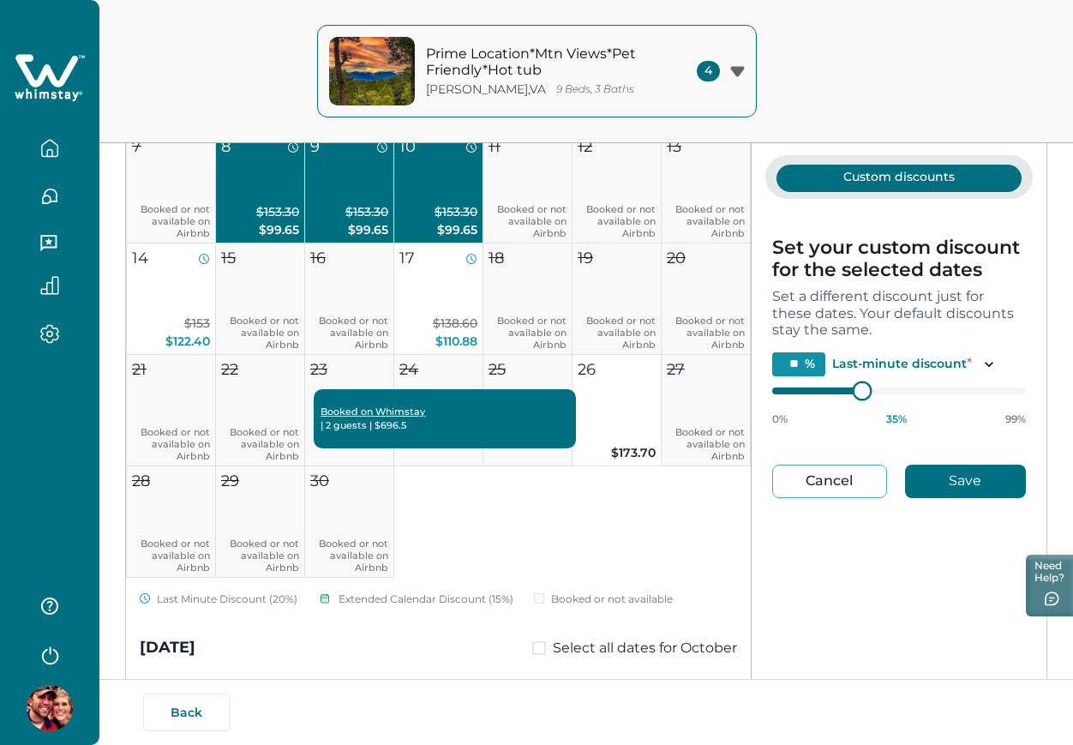
type input "**"
click at [849, 382] on div at bounding box center [848, 389] width 15 height 15
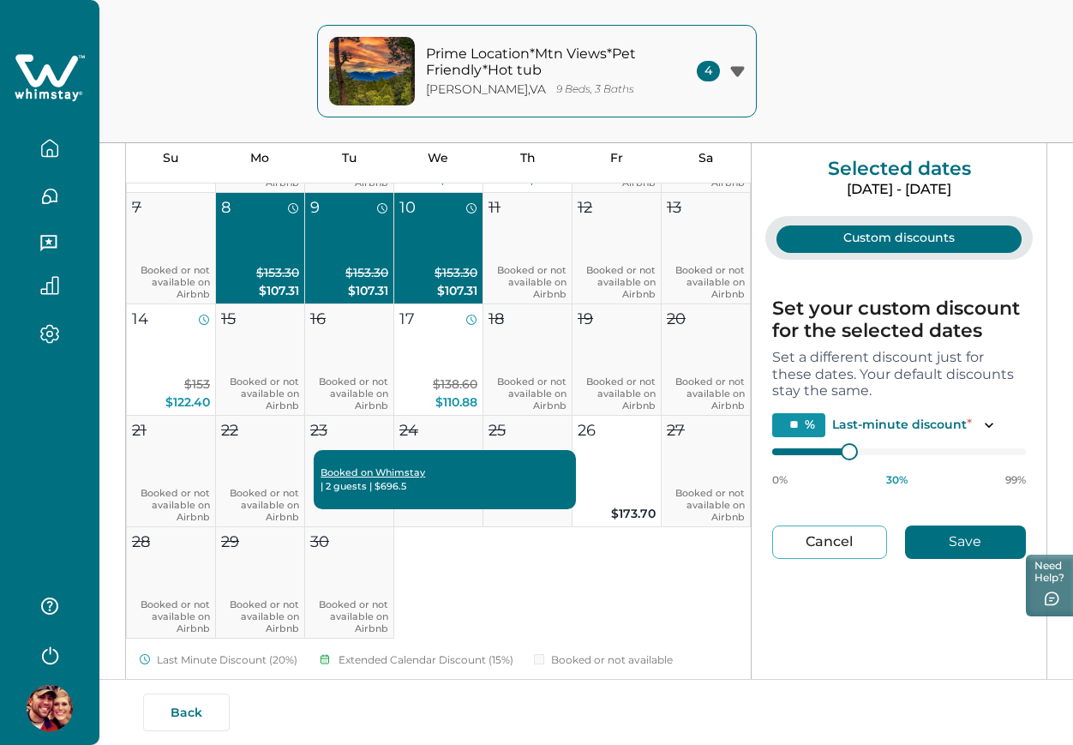
scroll to position [210, 0]
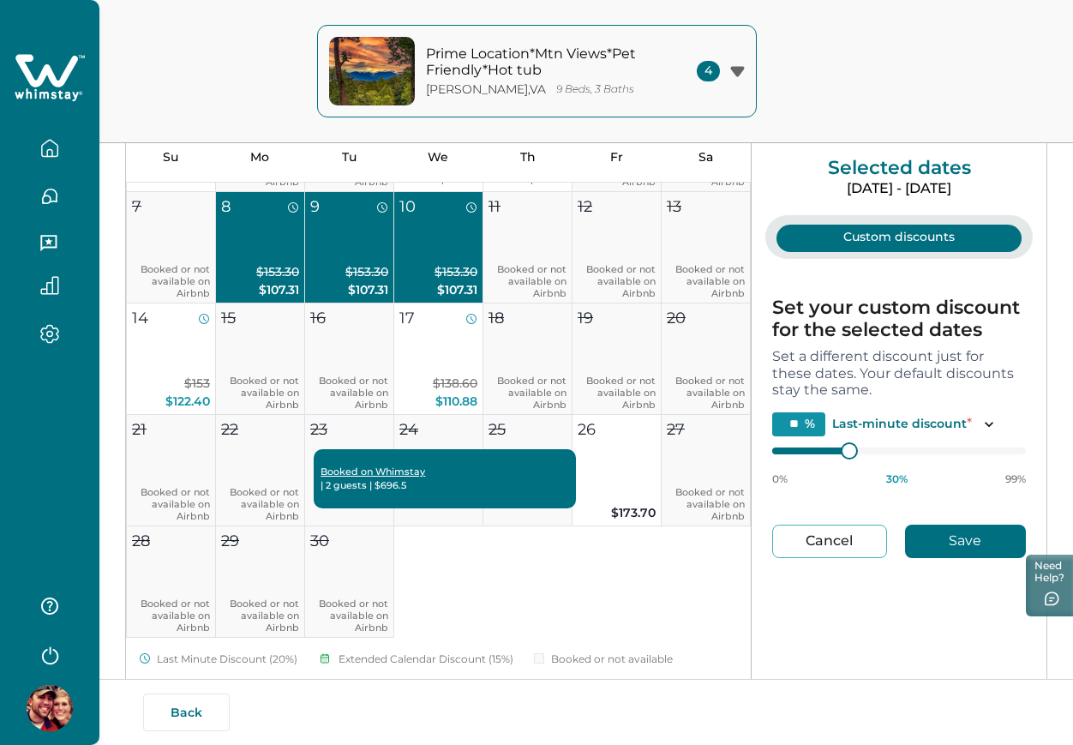
click at [981, 530] on button "Save" at bounding box center [965, 540] width 121 height 33
type input "**"
type input "*"
